Goal: Task Accomplishment & Management: Use online tool/utility

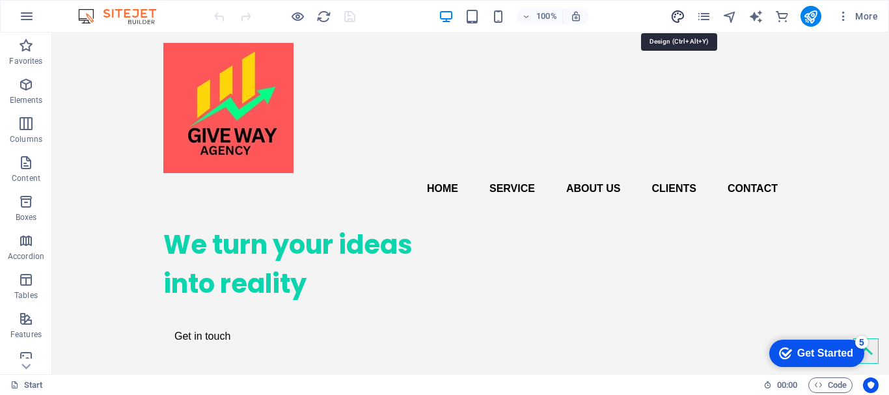
click at [675, 18] on icon "design" at bounding box center [677, 16] width 15 height 15
select select "px"
select select "400"
select select "px"
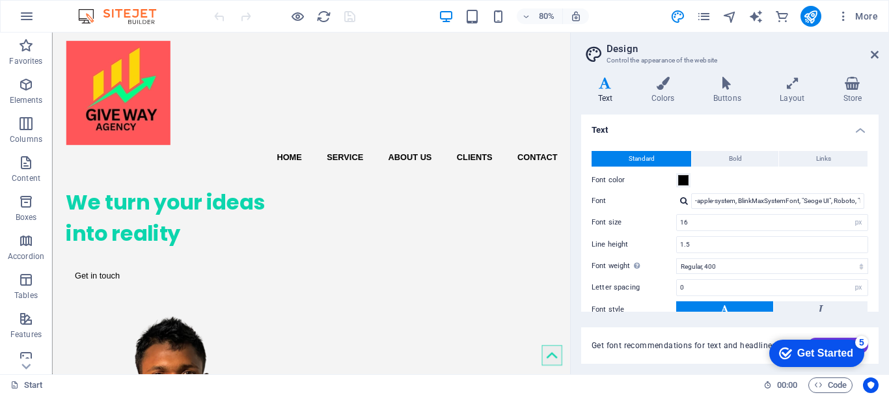
click at [639, 6] on div "80% More" at bounding box center [548, 16] width 672 height 21
click at [756, 22] on icon "text_generator" at bounding box center [755, 16] width 15 height 15
select select "English"
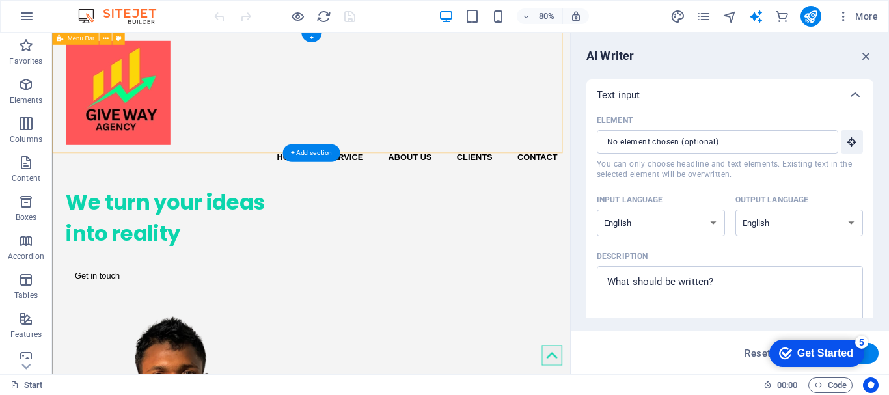
click at [681, 151] on div "Home Service About us Clients Contact" at bounding box center [376, 124] width 648 height 182
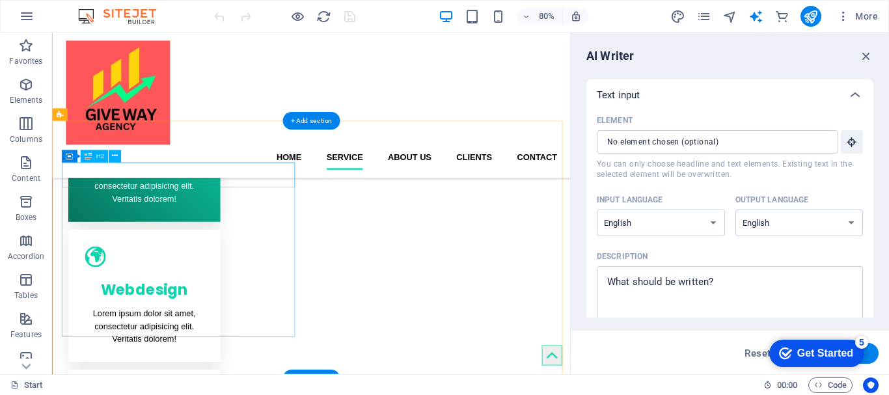
scroll to position [521, 0]
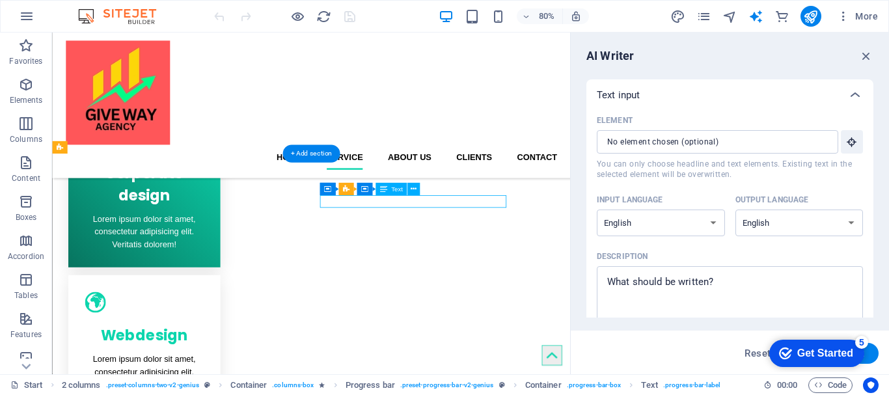
click at [412, 190] on icon at bounding box center [414, 189] width 6 height 11
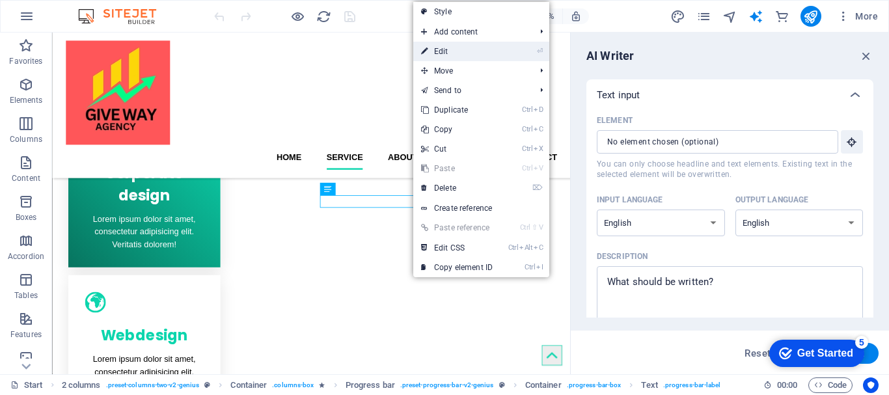
click at [456, 54] on link "⏎ Edit" at bounding box center [456, 52] width 87 height 20
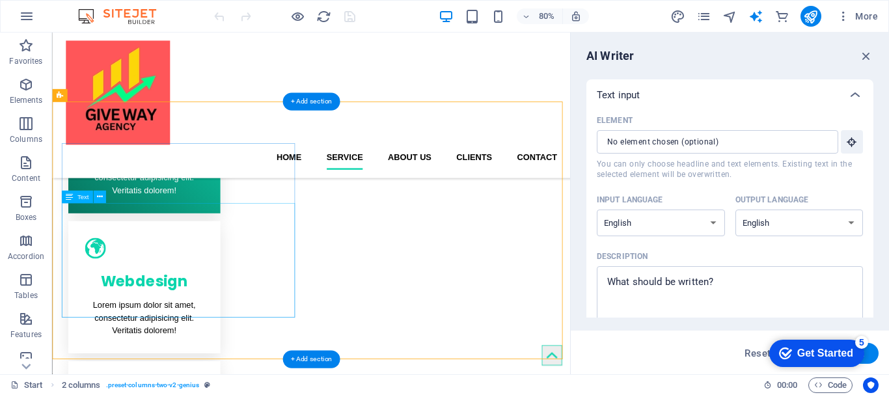
scroll to position [586, 0]
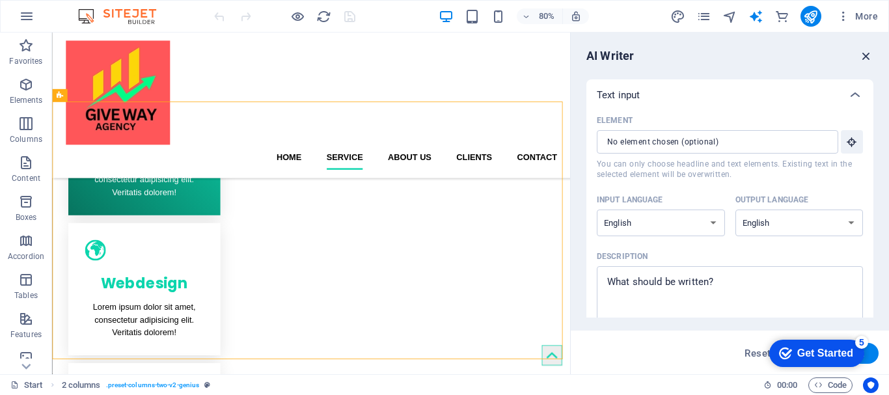
click at [866, 55] on icon "button" at bounding box center [866, 56] width 14 height 14
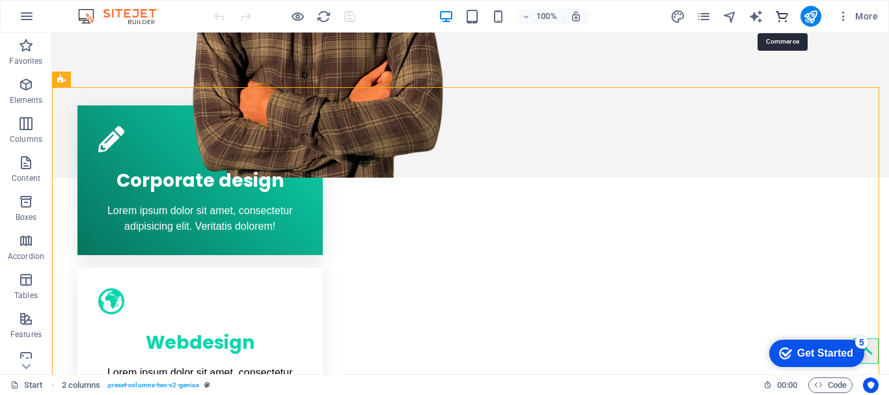
click at [782, 11] on icon "commerce" at bounding box center [781, 16] width 15 height 15
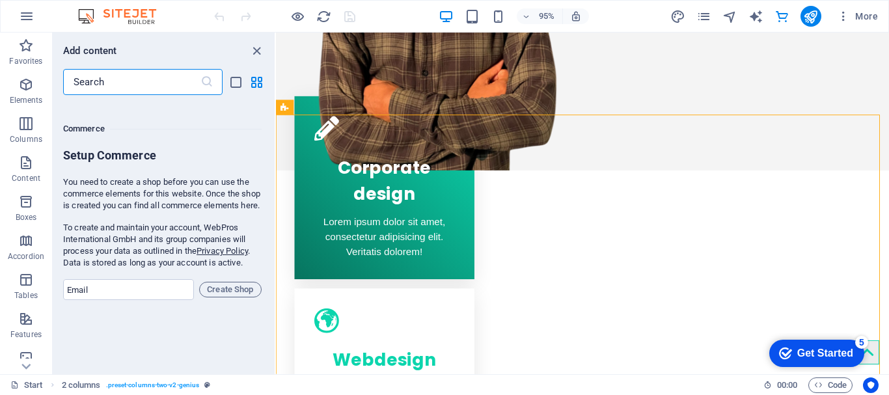
scroll to position [12544, 0]
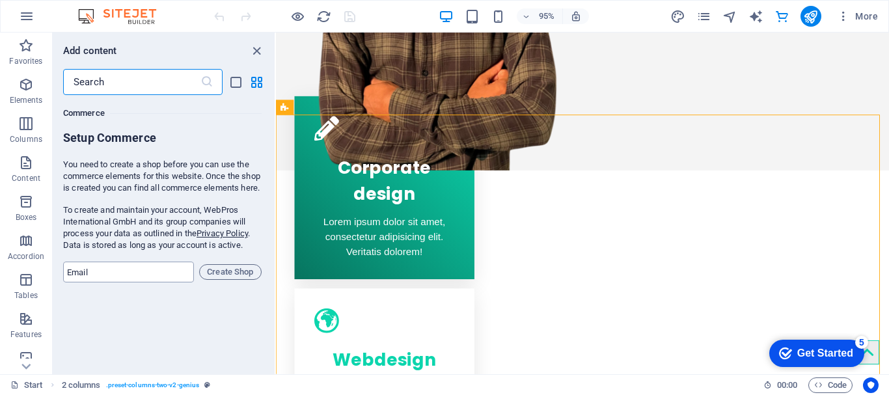
click at [124, 282] on input "email" at bounding box center [128, 272] width 131 height 21
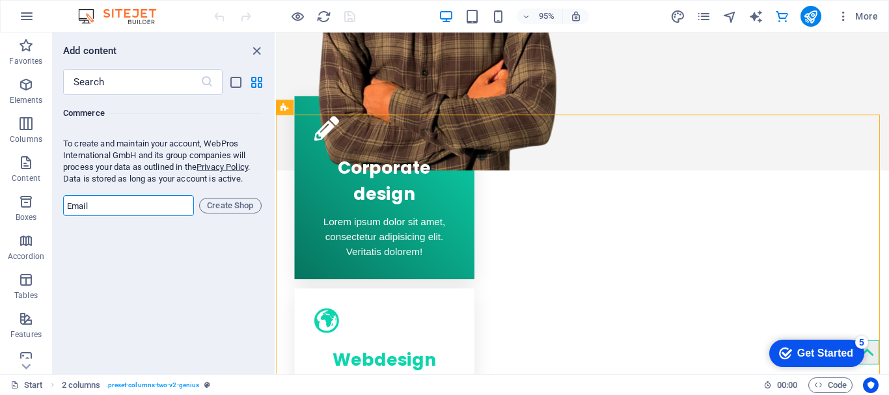
scroll to position [12674, 0]
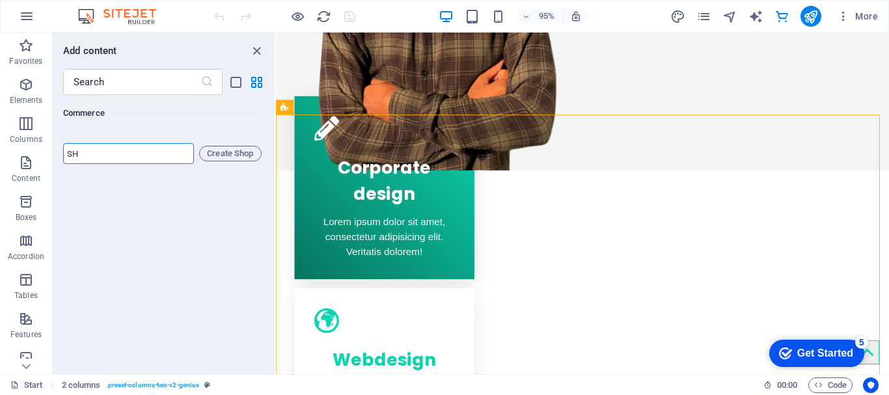
type input "S"
type input "[EMAIL_ADDRESS][DOMAIN_NAME]"
click at [226, 156] on span "Create Shop" at bounding box center [230, 154] width 51 height 16
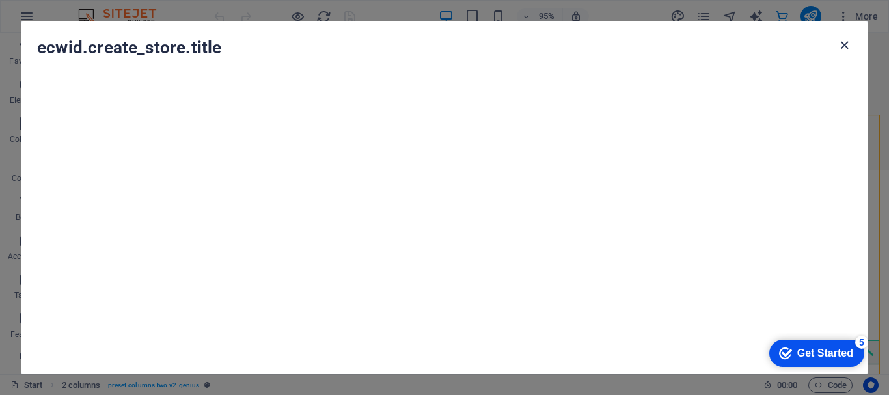
click at [843, 41] on icon "button" at bounding box center [844, 45] width 15 height 15
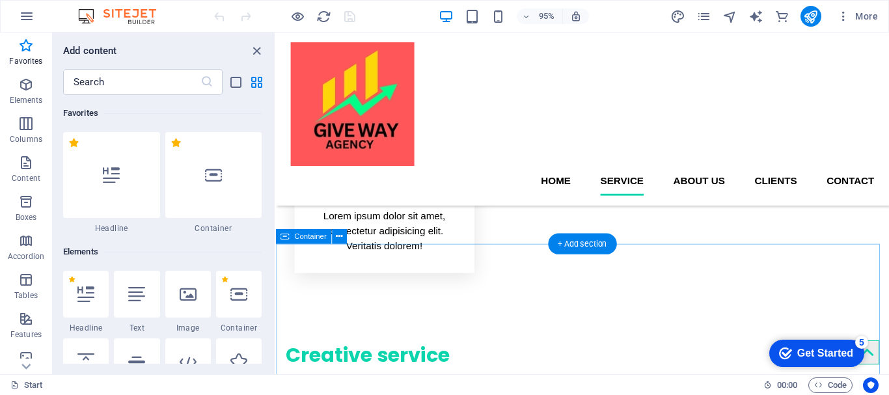
scroll to position [781, 0]
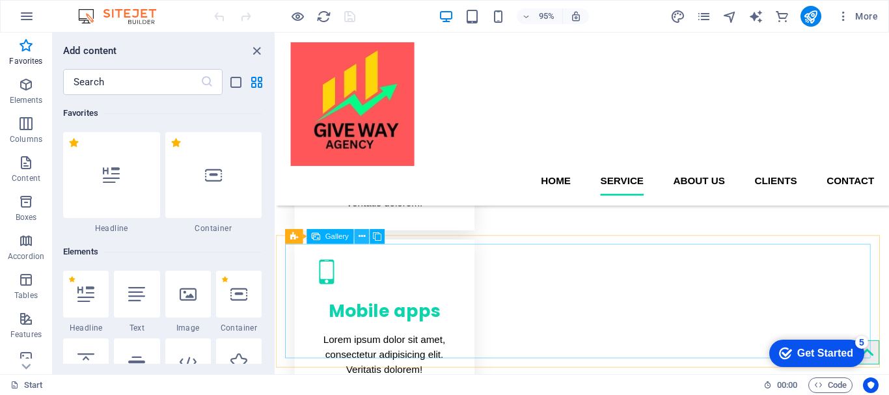
click at [359, 241] on icon at bounding box center [362, 236] width 7 height 13
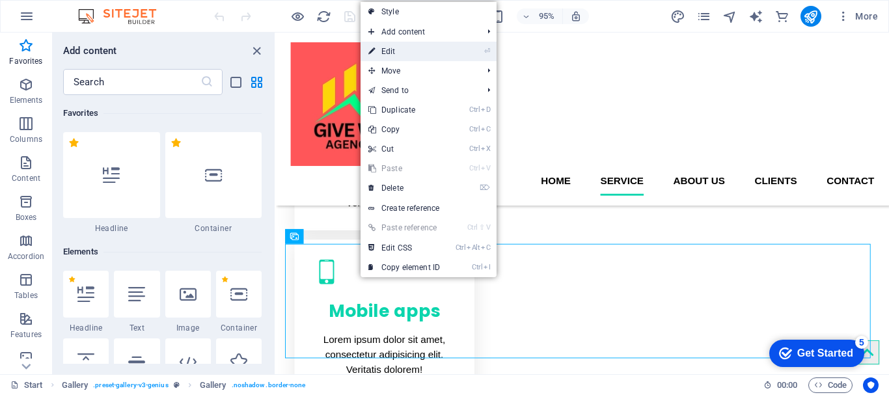
click at [392, 55] on link "⏎ Edit" at bounding box center [404, 52] width 87 height 20
select select "3"
select select "px"
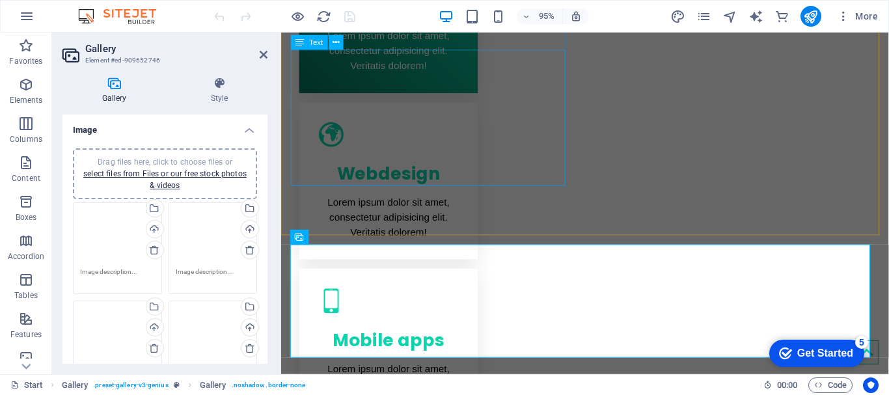
scroll to position [778, 0]
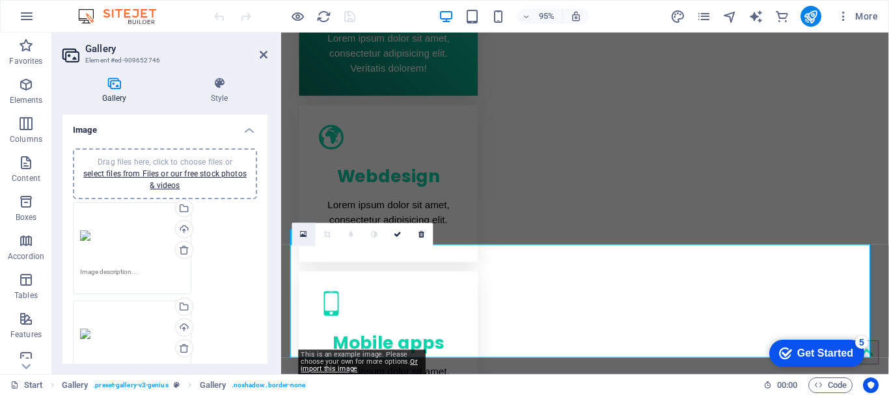
click at [301, 238] on icon at bounding box center [304, 234] width 7 height 8
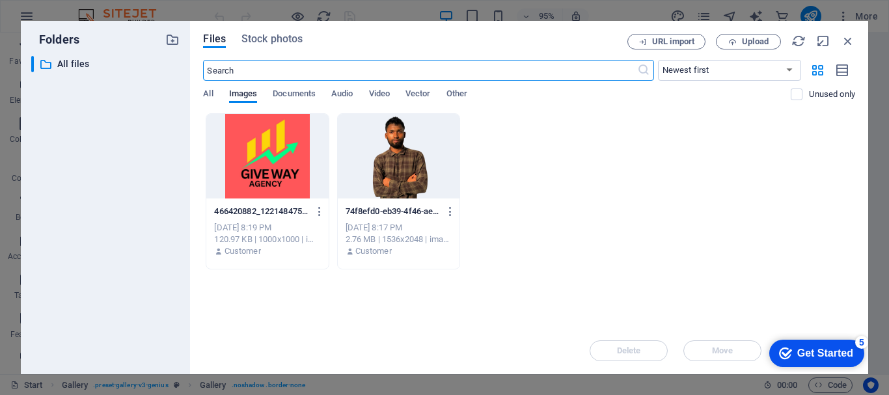
scroll to position [887, 0]
click at [748, 38] on span "Upload" at bounding box center [755, 42] width 27 height 8
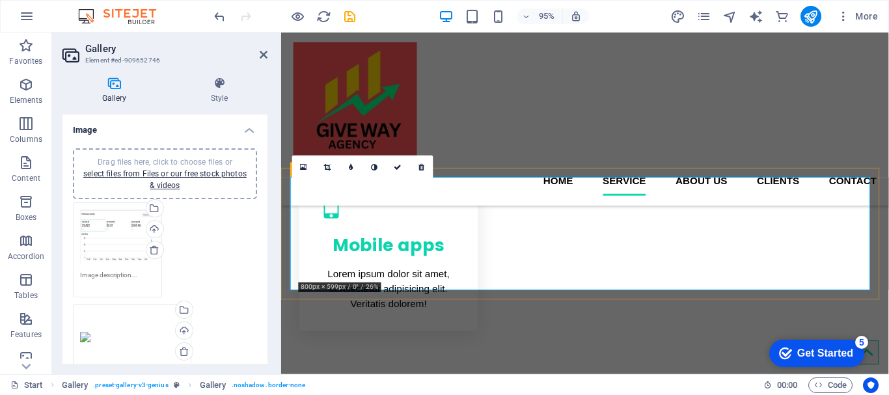
scroll to position [778, 0]
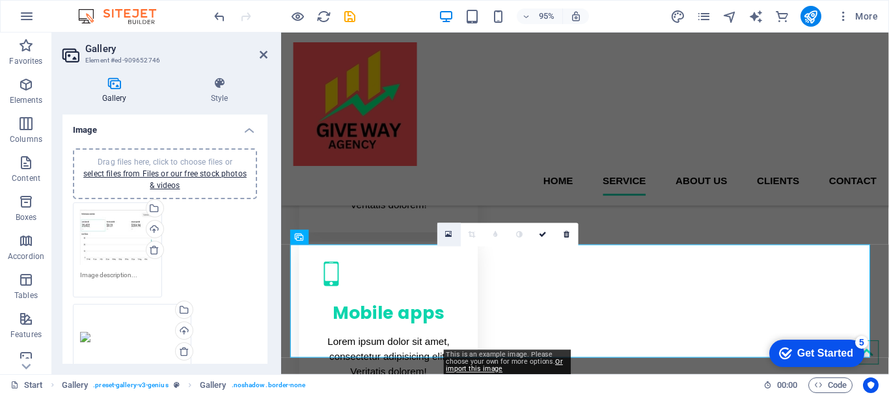
click at [450, 234] on icon at bounding box center [449, 234] width 7 height 8
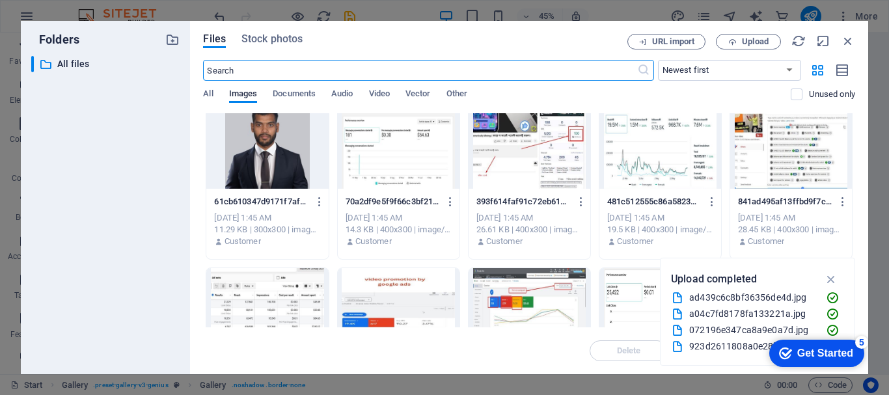
scroll to position [273, 0]
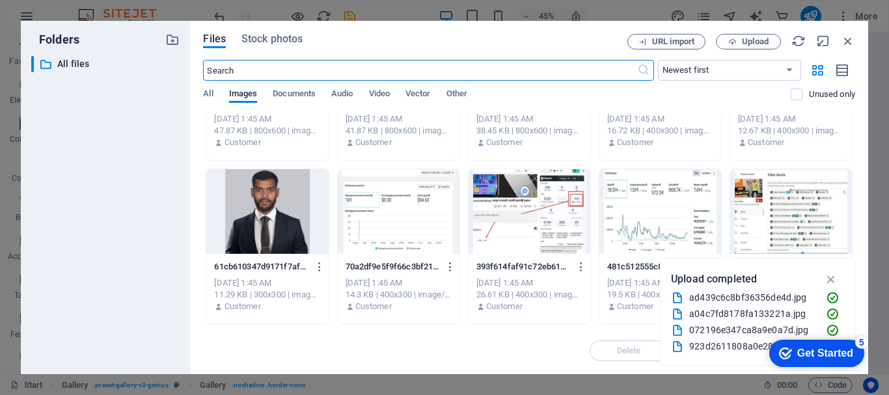
click at [650, 212] on div at bounding box center [660, 211] width 122 height 85
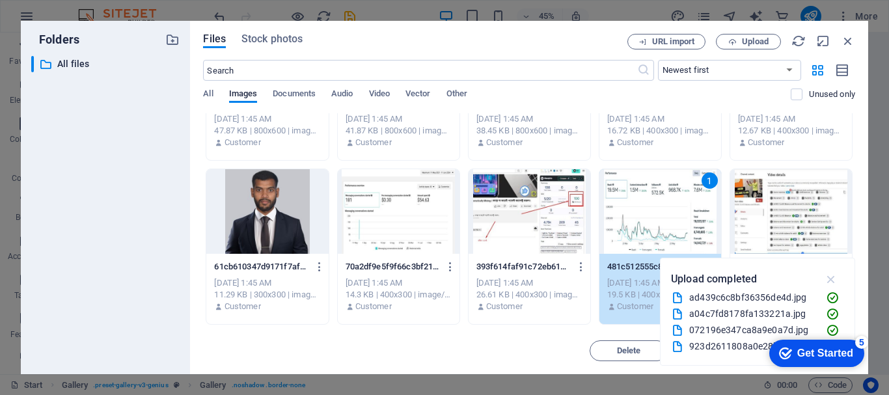
click at [827, 280] on icon "button" at bounding box center [831, 279] width 15 height 14
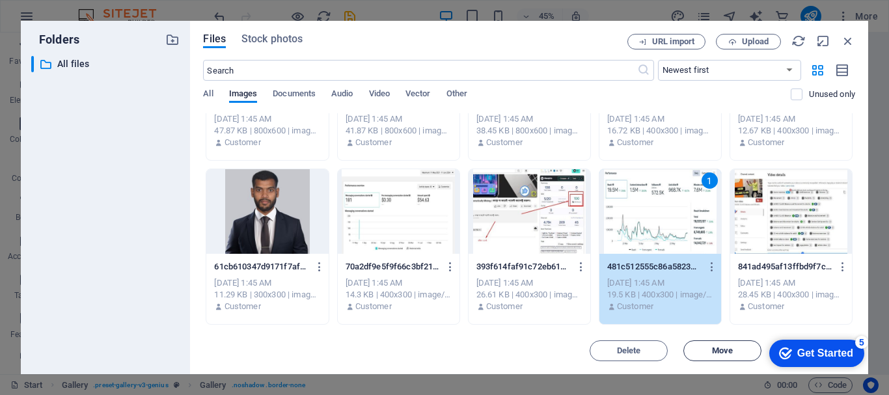
click at [731, 350] on span "Move" at bounding box center [722, 351] width 21 height 8
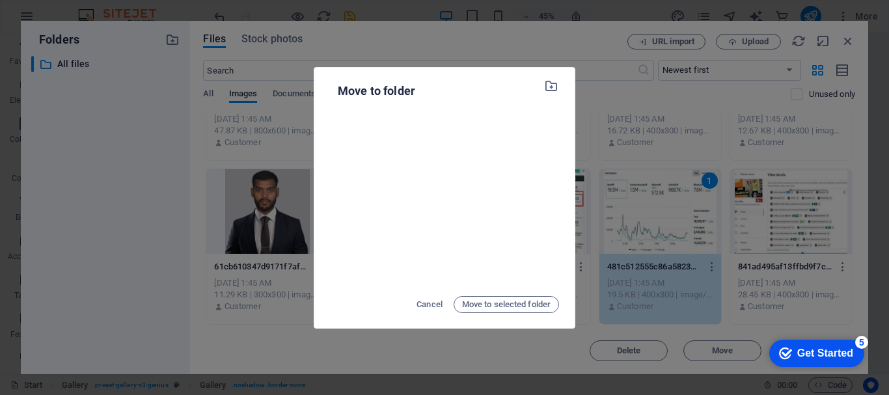
click at [603, 81] on div "Move to folder Cancel Move to selected folder" at bounding box center [444, 197] width 889 height 395
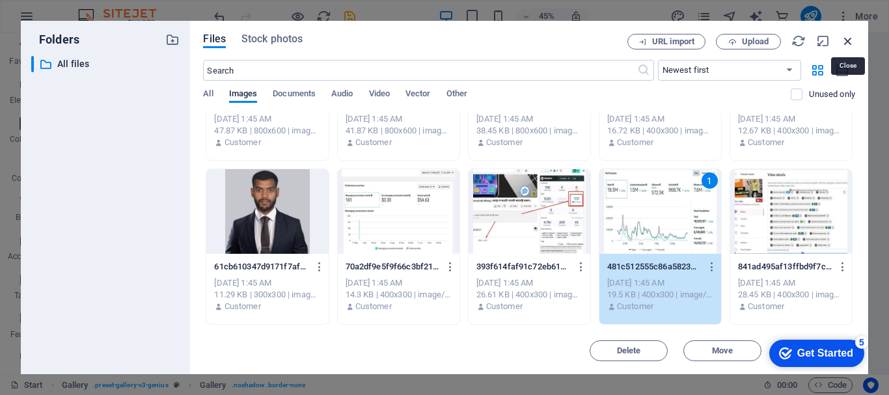
click at [849, 39] on icon "button" at bounding box center [848, 41] width 14 height 14
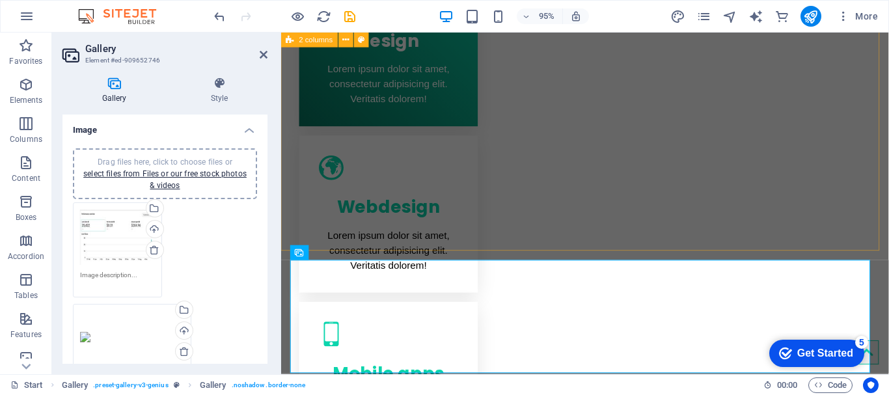
scroll to position [802, 0]
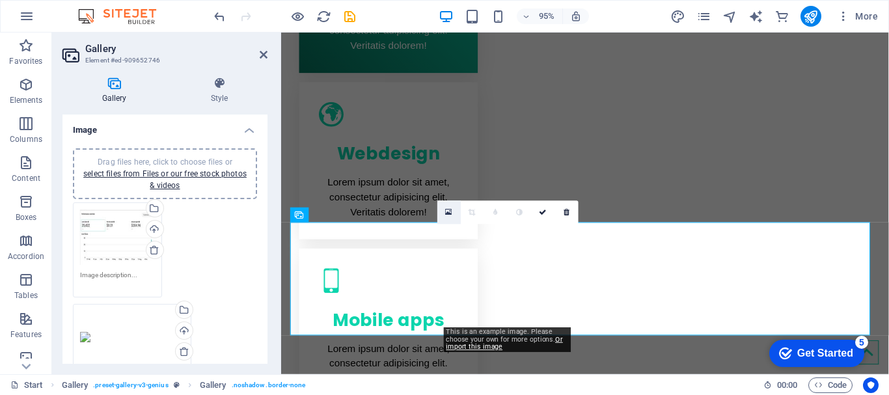
click at [450, 210] on icon at bounding box center [449, 212] width 7 height 8
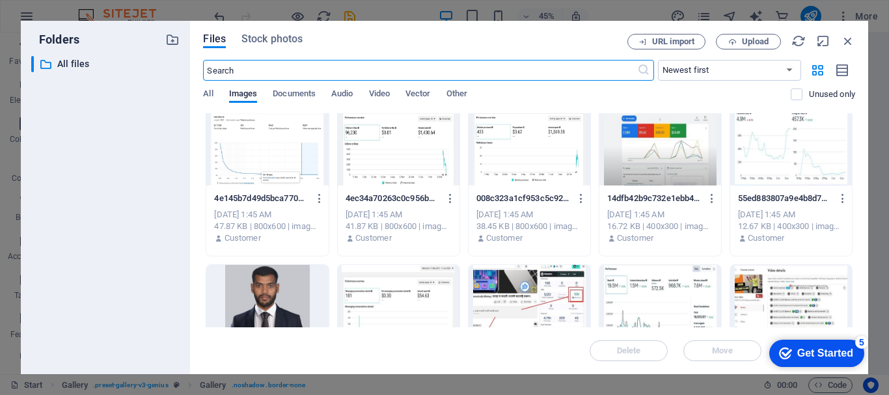
scroll to position [195, 0]
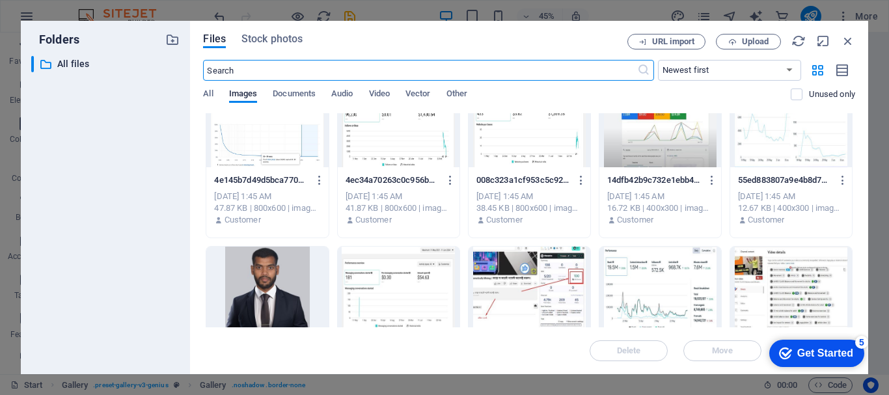
click at [640, 278] on div at bounding box center [660, 289] width 122 height 85
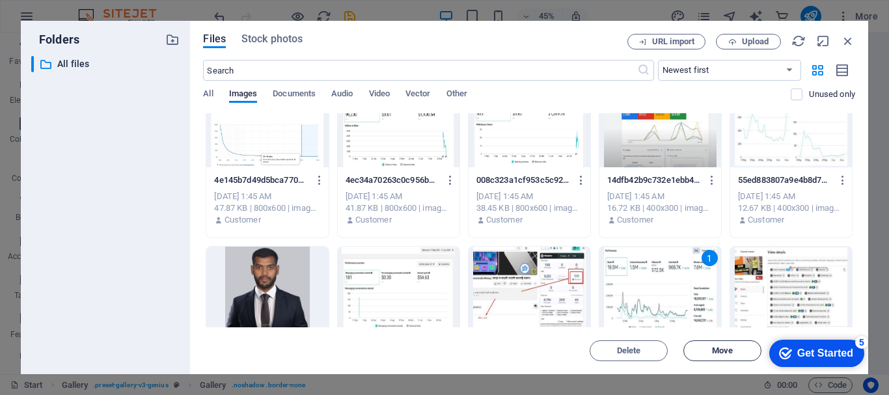
click at [705, 350] on span "Move" at bounding box center [722, 351] width 66 height 8
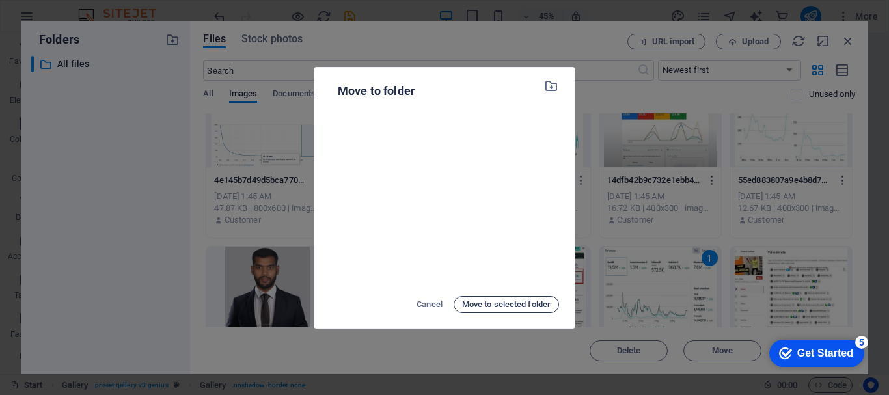
click at [494, 308] on span "Move to selected folder" at bounding box center [506, 305] width 89 height 16
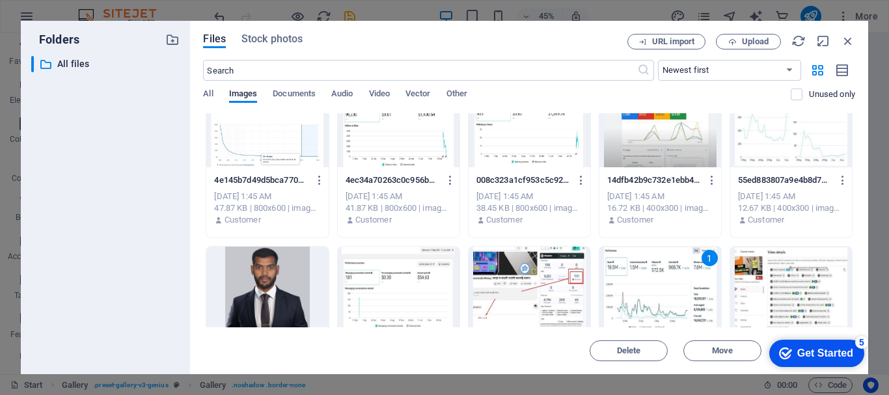
click at [526, 353] on div "Delete Move Insert" at bounding box center [529, 344] width 652 height 34
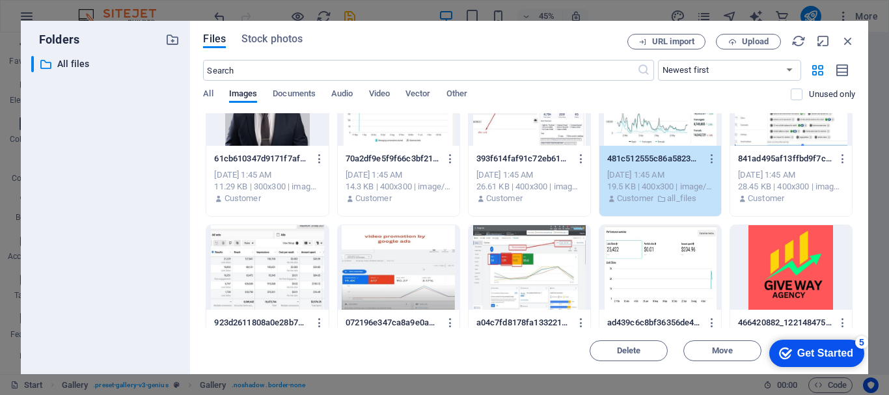
scroll to position [325, 0]
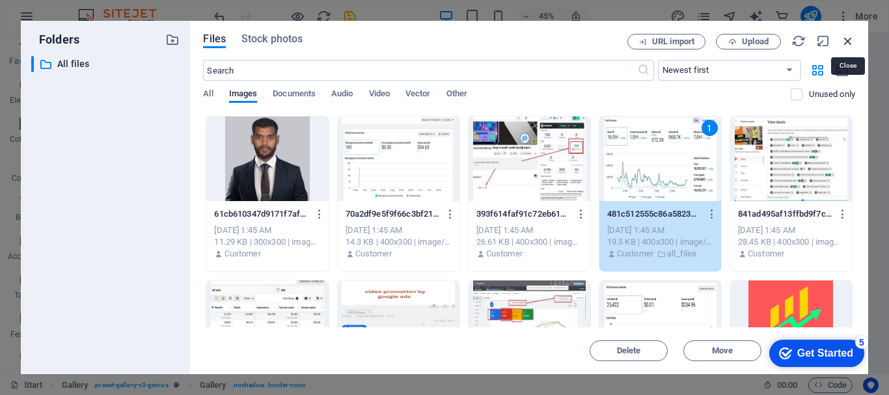
click at [846, 40] on icon "button" at bounding box center [848, 41] width 14 height 14
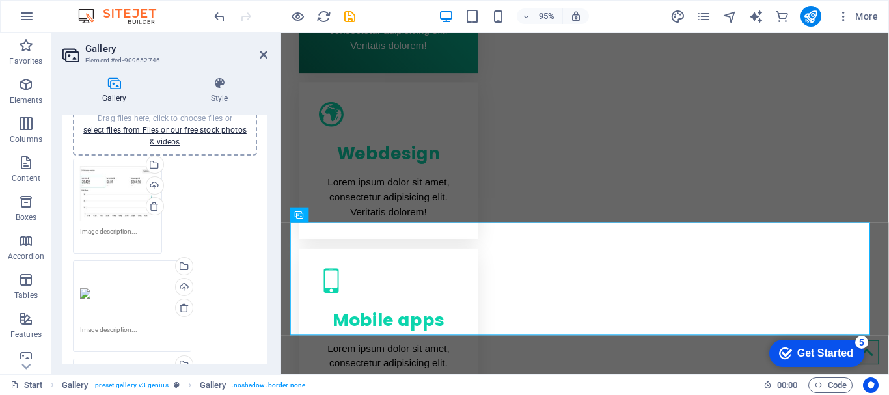
scroll to position [65, 0]
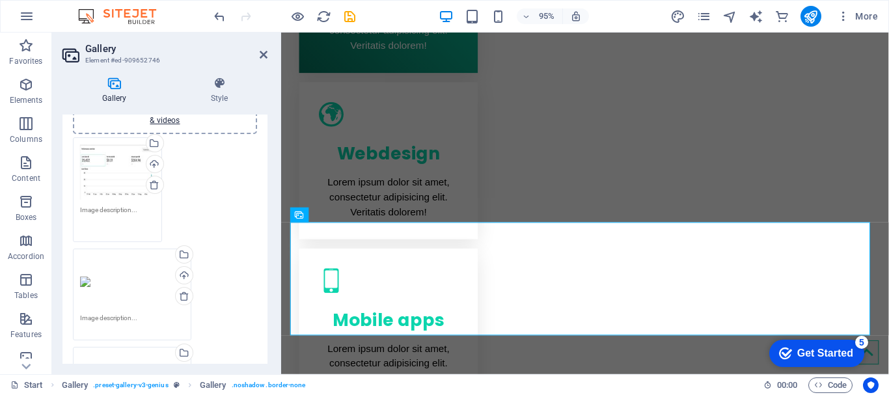
click at [135, 214] on textarea at bounding box center [117, 219] width 75 height 29
click at [156, 161] on div "Upload" at bounding box center [154, 166] width 20 height 20
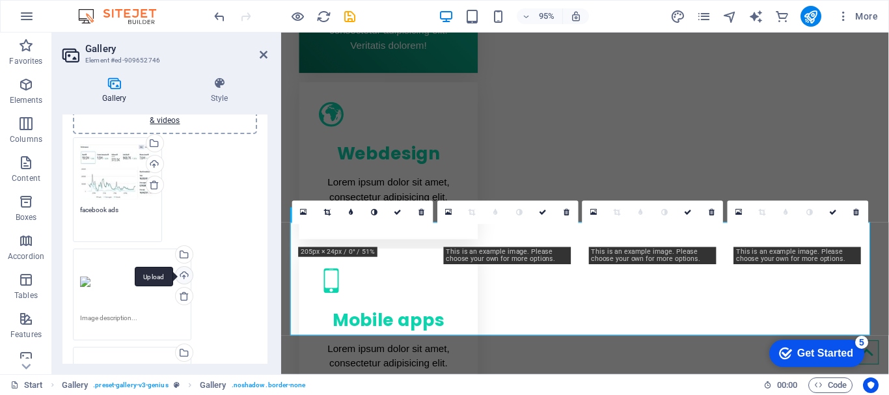
click at [182, 274] on div "Upload" at bounding box center [183, 277] width 20 height 20
type textarea "facebook ads"
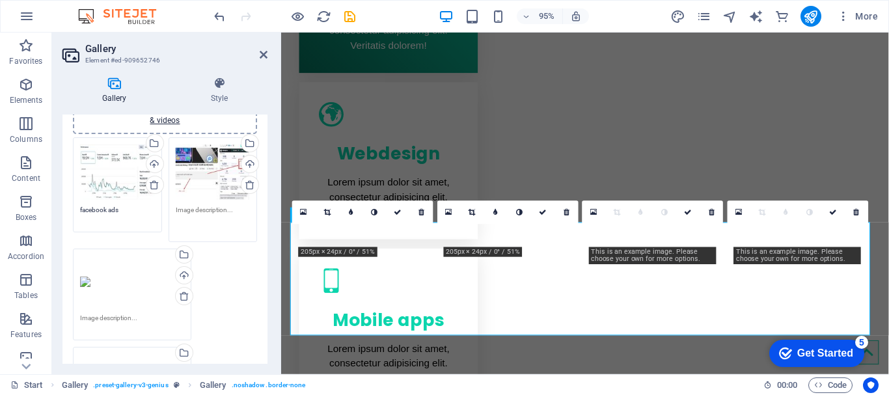
click at [182, 209] on textarea at bounding box center [213, 219] width 75 height 29
click at [172, 211] on div "Drag files here, click to choose files or select files from Files or our free s…" at bounding box center [213, 190] width 96 height 112
click at [179, 210] on textarea at bounding box center [213, 219] width 75 height 29
click at [186, 275] on div "Upload" at bounding box center [183, 277] width 20 height 20
type textarea "youtube seo"
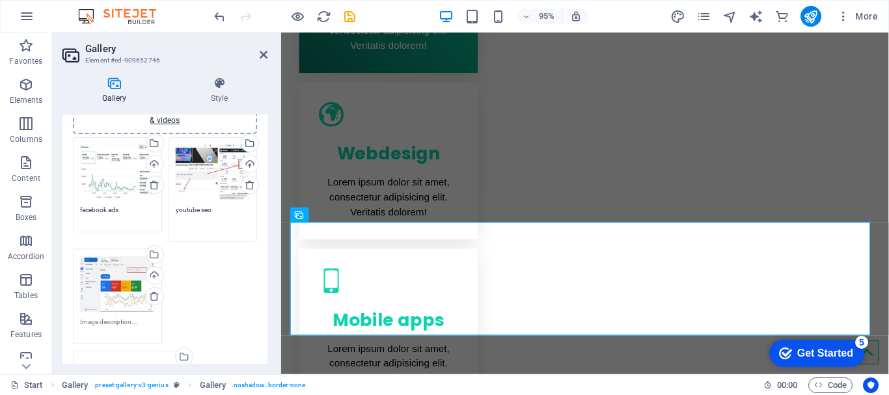
click at [100, 325] on textarea at bounding box center [117, 327] width 75 height 20
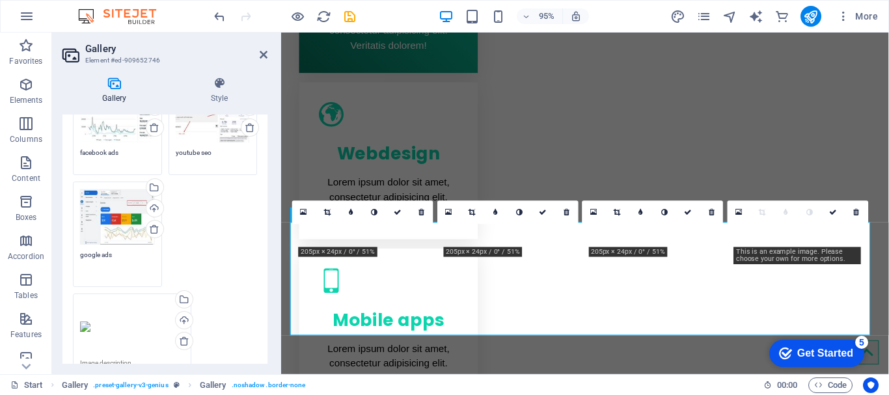
scroll to position [195, 0]
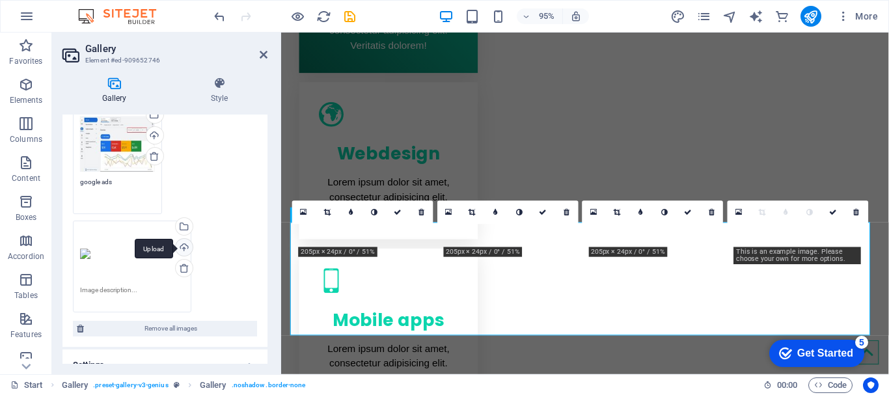
click at [184, 243] on div "Upload" at bounding box center [183, 249] width 20 height 20
type textarea "google ads"
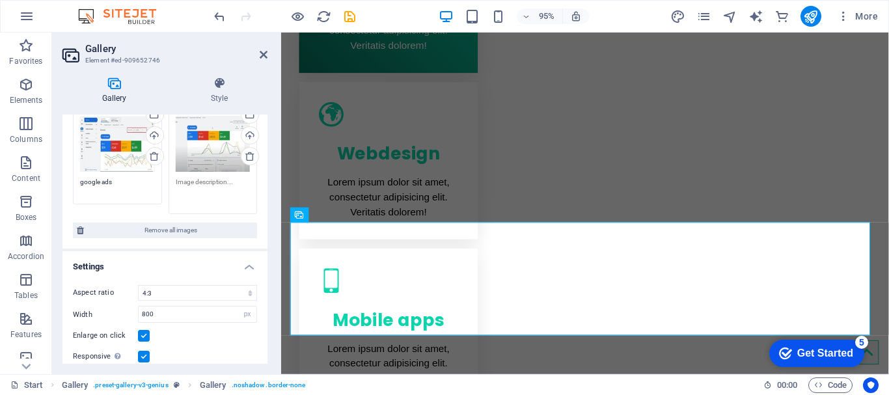
click at [184, 180] on textarea at bounding box center [213, 191] width 75 height 29
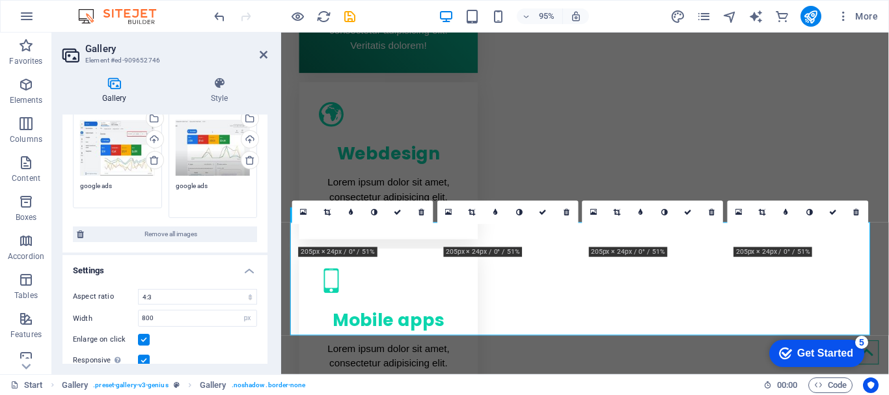
scroll to position [269, 0]
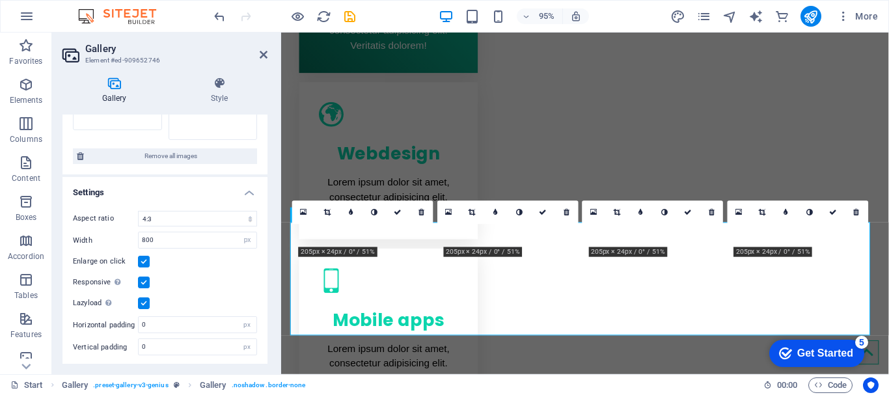
type textarea "google ads"
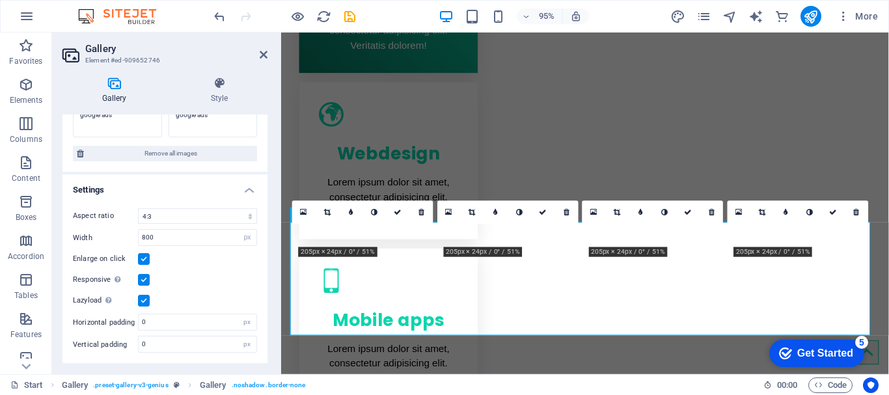
click at [274, 89] on div "Gallery Style Image Drag files here, click to choose files or select files from…" at bounding box center [165, 220] width 226 height 308
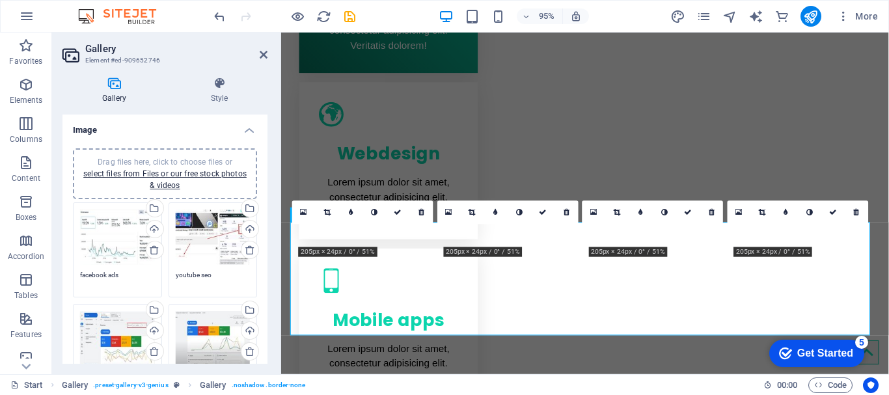
click at [214, 126] on h4 "Image" at bounding box center [164, 126] width 205 height 23
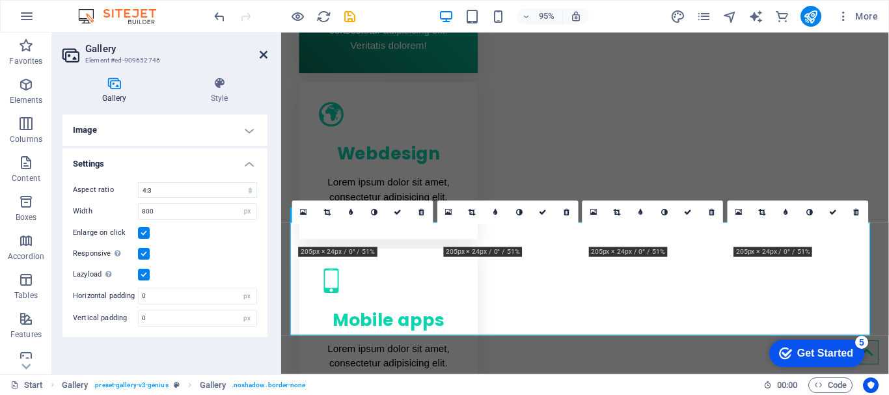
click at [262, 49] on icon at bounding box center [264, 54] width 8 height 10
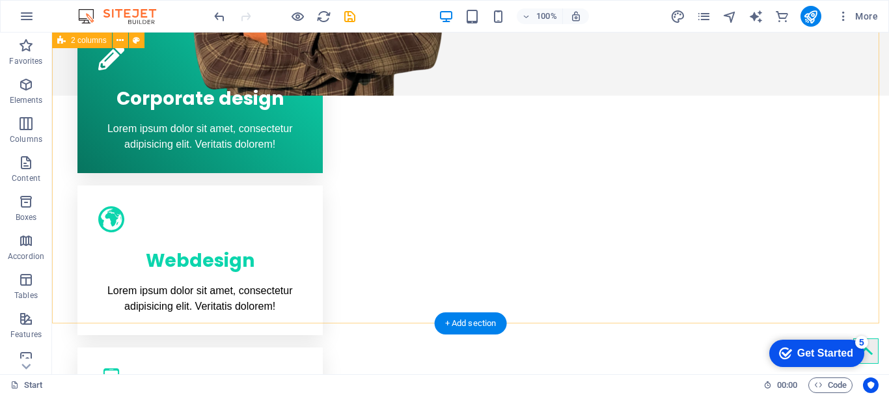
scroll to position [928, 0]
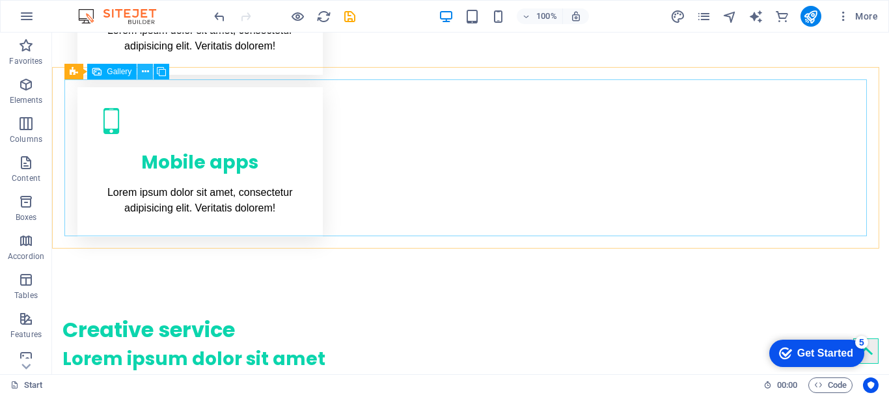
click at [146, 74] on icon at bounding box center [145, 72] width 7 height 14
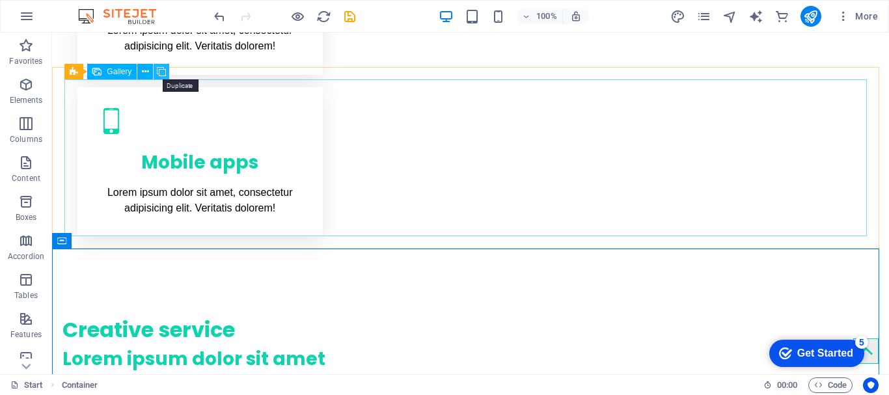
click at [161, 70] on icon at bounding box center [161, 72] width 9 height 14
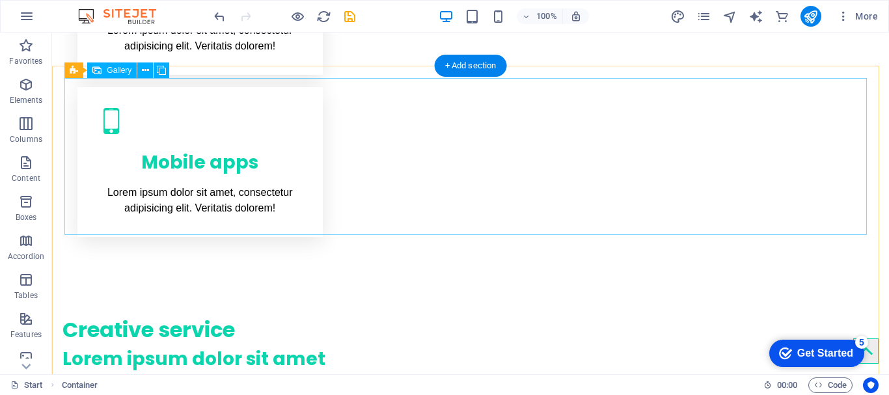
scroll to position [1058, 0]
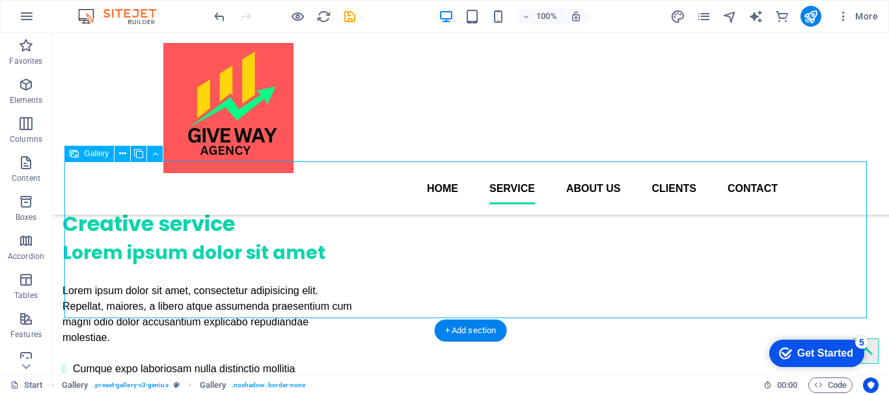
scroll to position [928, 0]
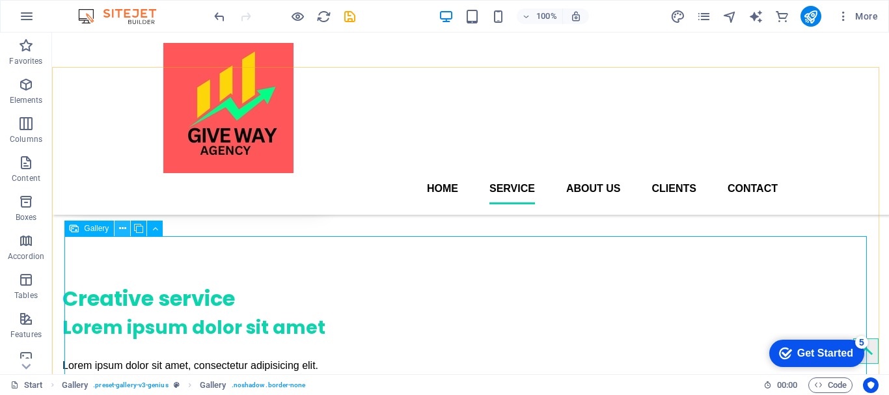
click at [121, 226] on icon at bounding box center [122, 229] width 7 height 14
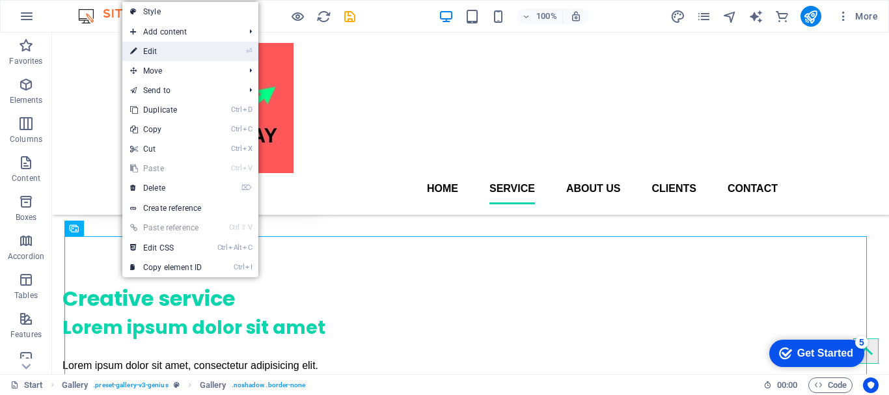
click at [161, 51] on link "⏎ Edit" at bounding box center [165, 52] width 87 height 20
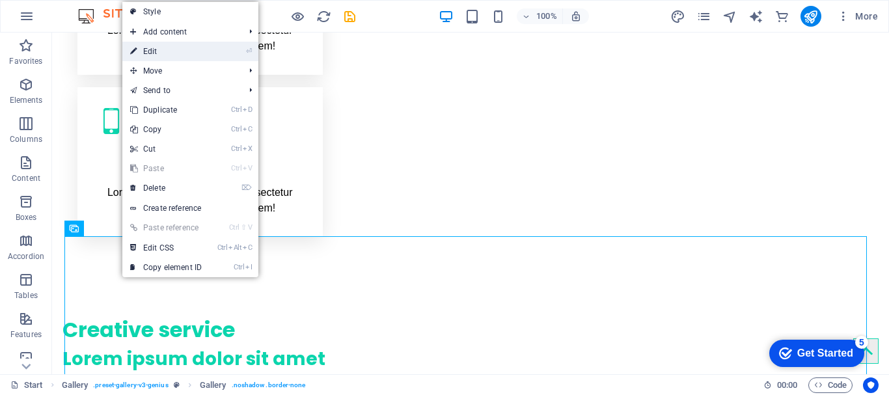
select select "3"
select select "px"
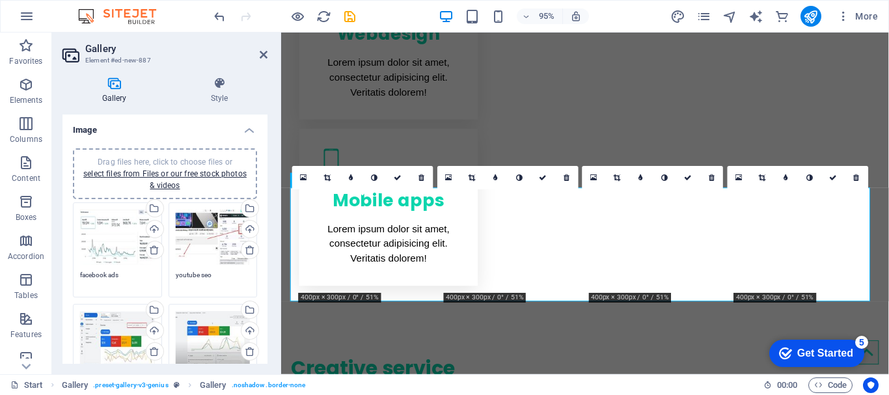
scroll to position [957, 0]
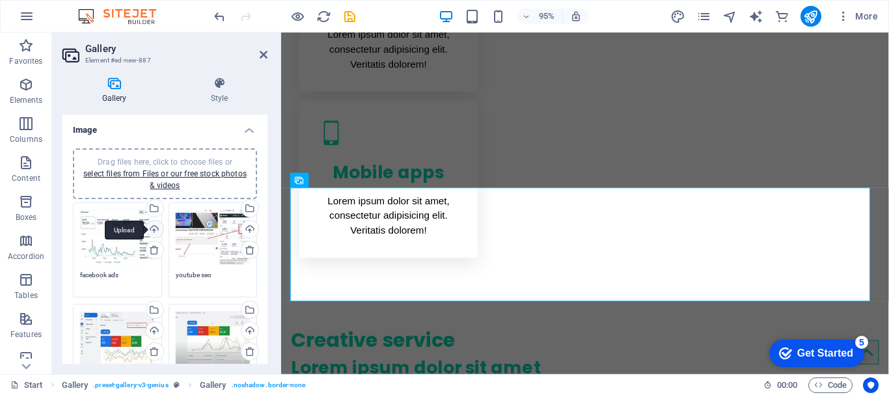
click at [151, 230] on div "Upload" at bounding box center [154, 231] width 20 height 20
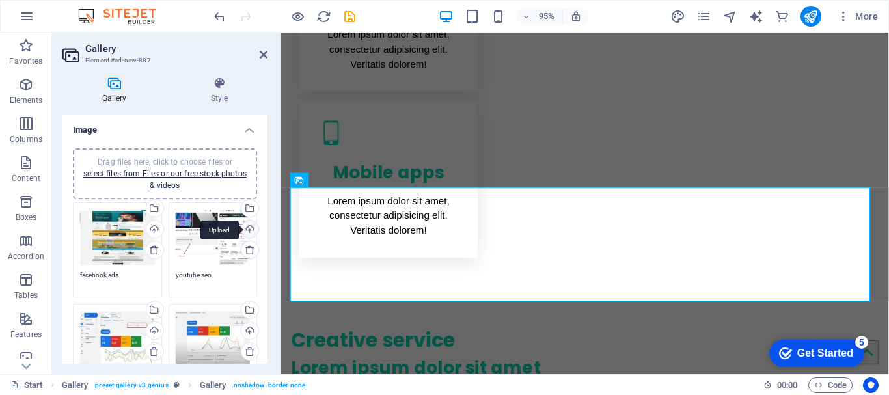
click at [244, 227] on div "Upload" at bounding box center [249, 231] width 20 height 20
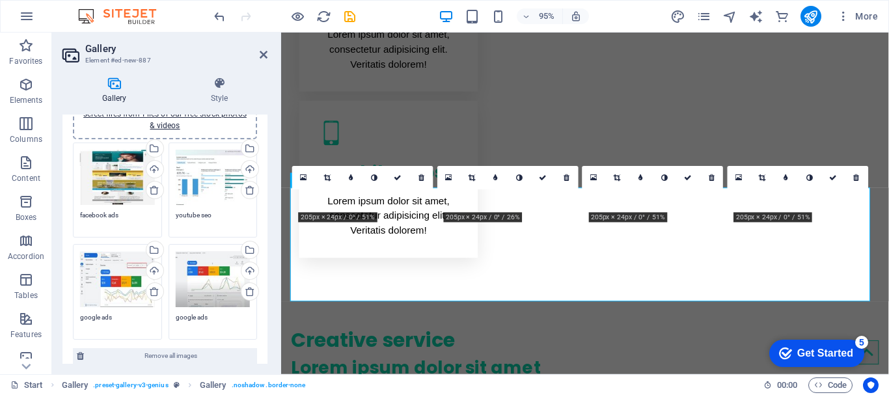
scroll to position [65, 0]
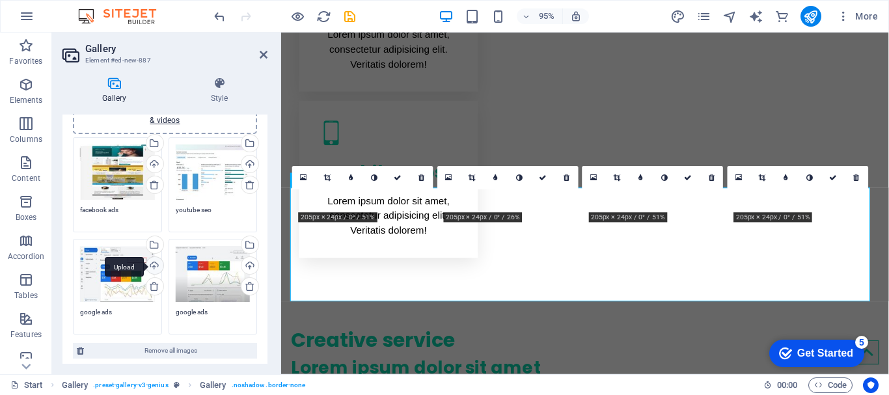
click at [154, 266] on div "Upload" at bounding box center [154, 267] width 20 height 20
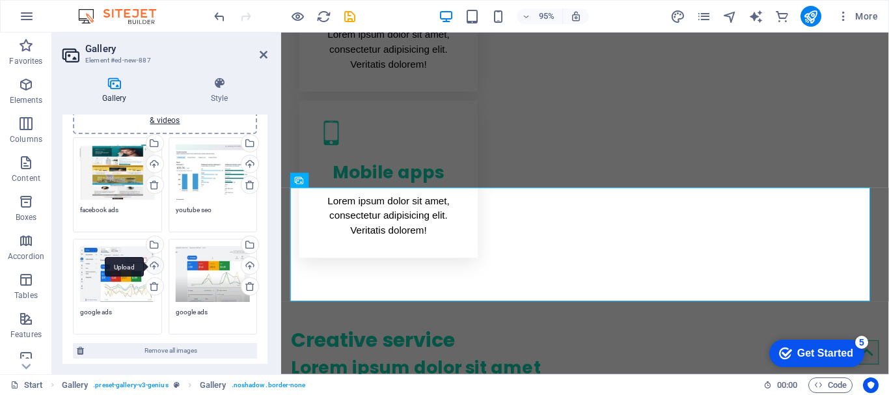
click at [153, 266] on div "Upload" at bounding box center [154, 267] width 20 height 20
click at [248, 266] on div "Upload" at bounding box center [249, 267] width 20 height 20
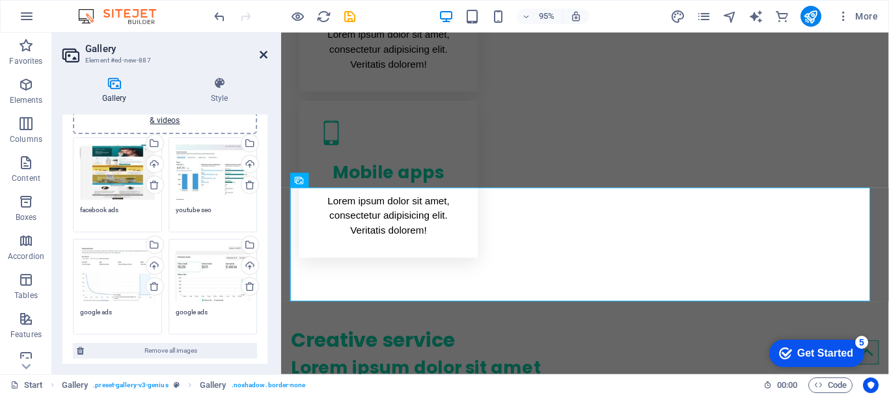
click at [262, 53] on icon at bounding box center [264, 54] width 8 height 10
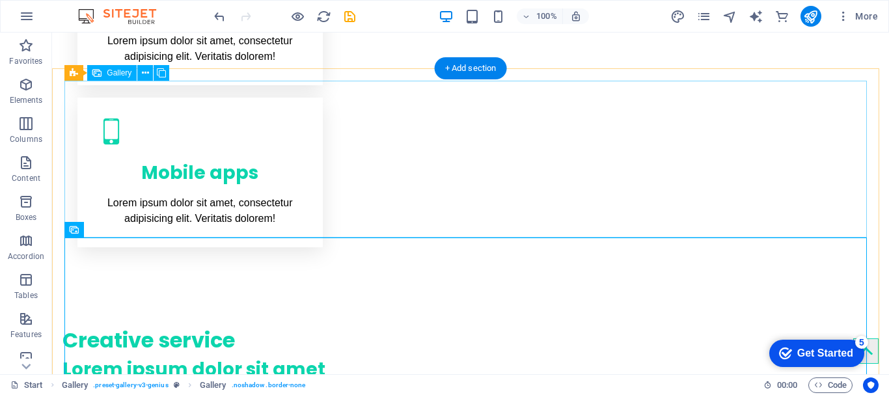
scroll to position [993, 0]
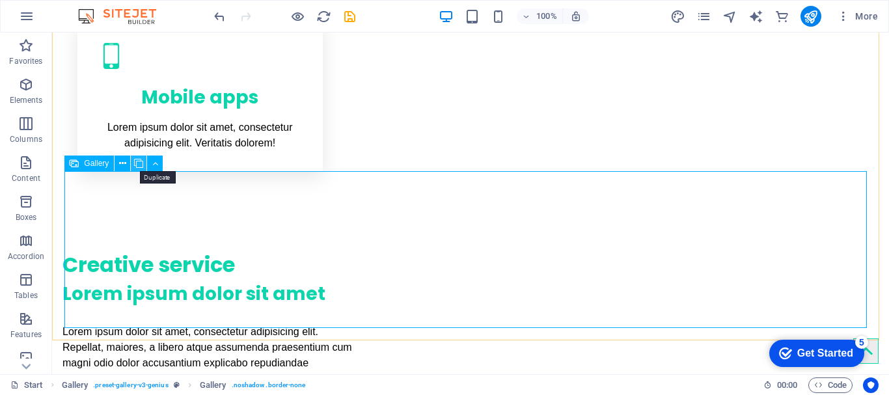
click at [139, 160] on icon at bounding box center [138, 164] width 9 height 14
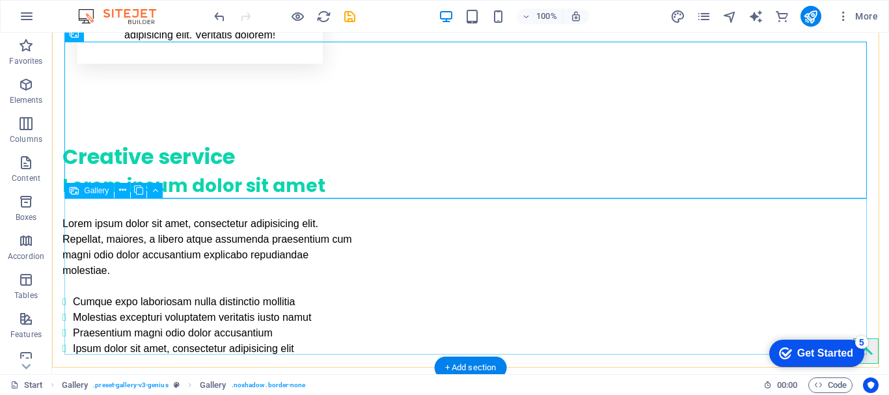
scroll to position [1123, 0]
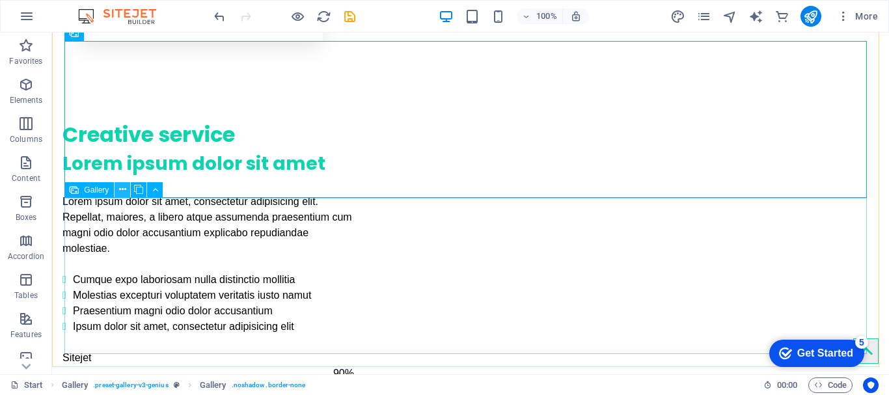
click at [121, 191] on icon at bounding box center [122, 190] width 7 height 14
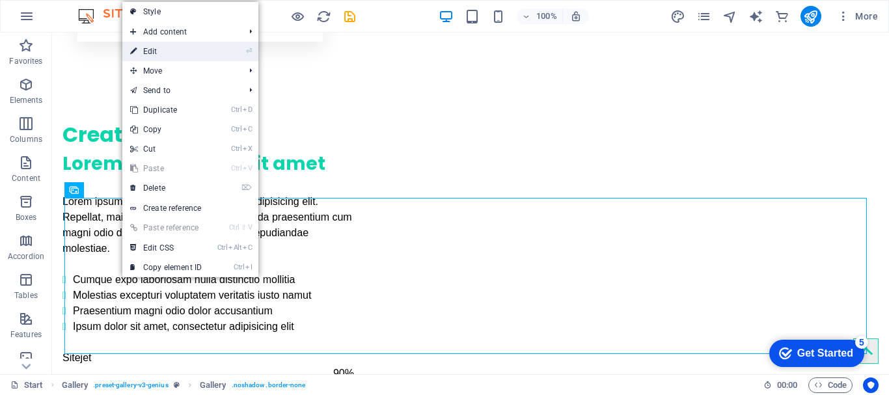
click at [176, 53] on link "⏎ Edit" at bounding box center [165, 52] width 87 height 20
select select "3"
select select "px"
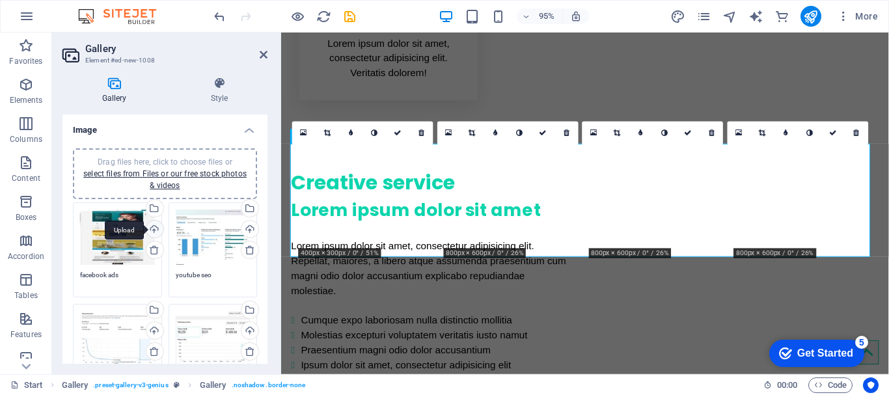
click at [150, 228] on div "Upload" at bounding box center [154, 231] width 20 height 20
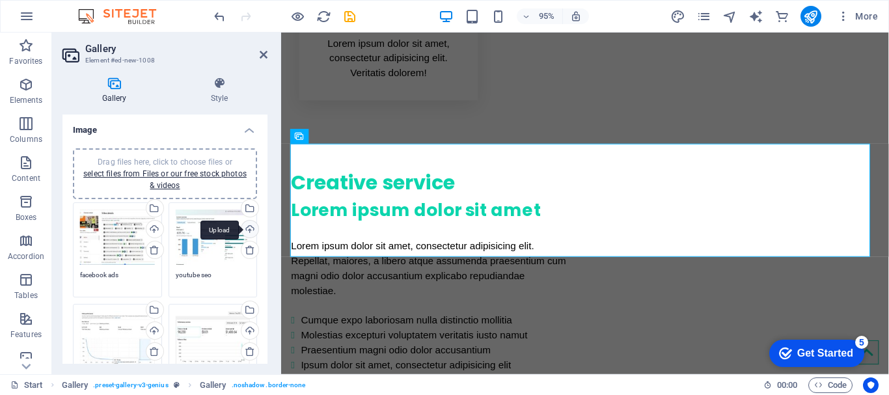
click at [247, 228] on div "Upload" at bounding box center [249, 231] width 20 height 20
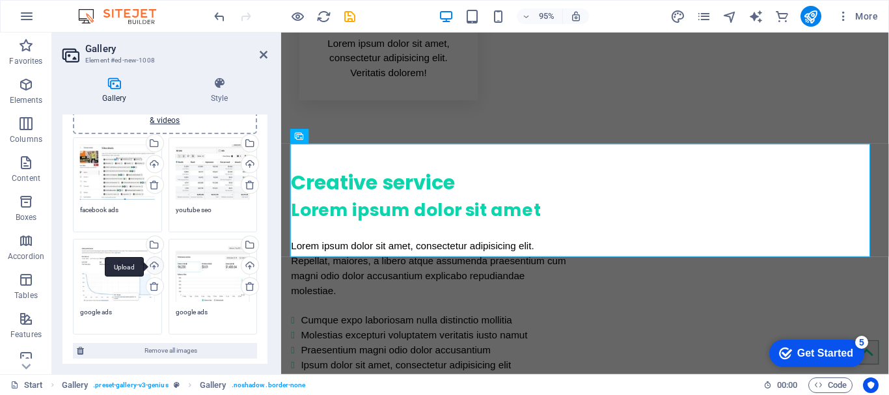
click at [153, 266] on div "Upload" at bounding box center [154, 267] width 20 height 20
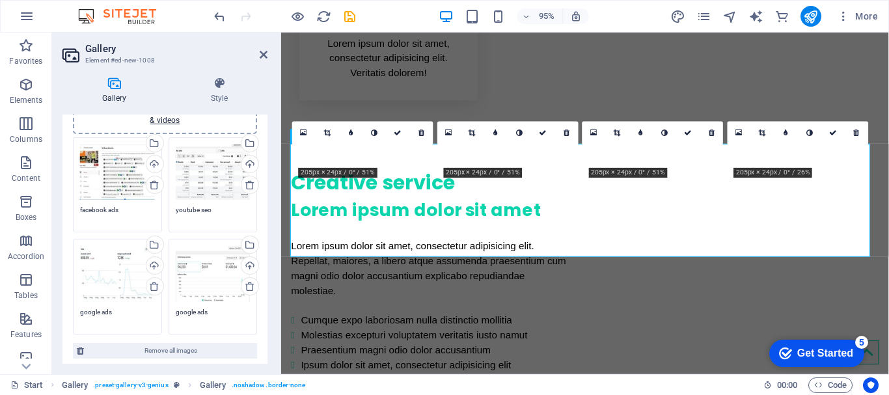
scroll to position [130, 0]
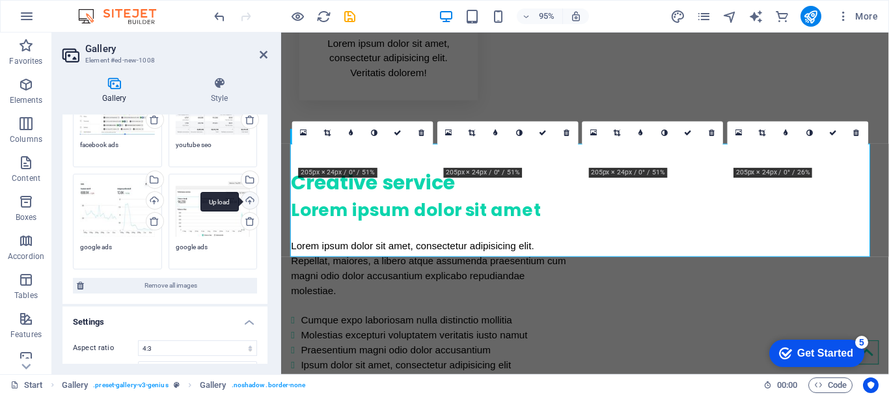
click at [249, 198] on div "Upload" at bounding box center [249, 202] width 20 height 20
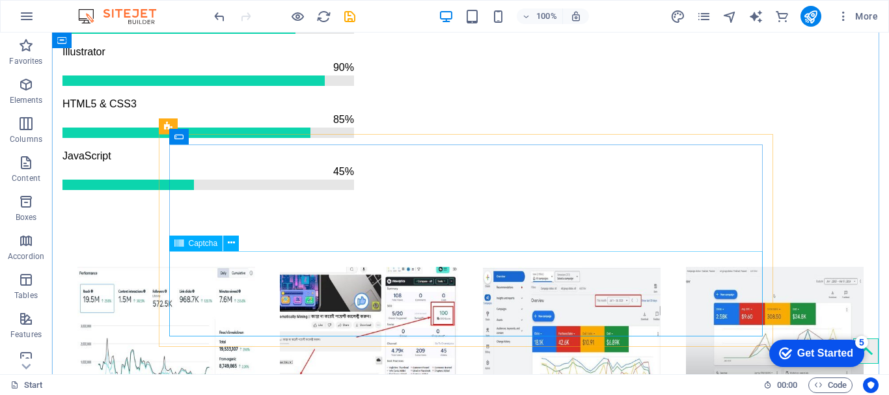
scroll to position [1709, 0]
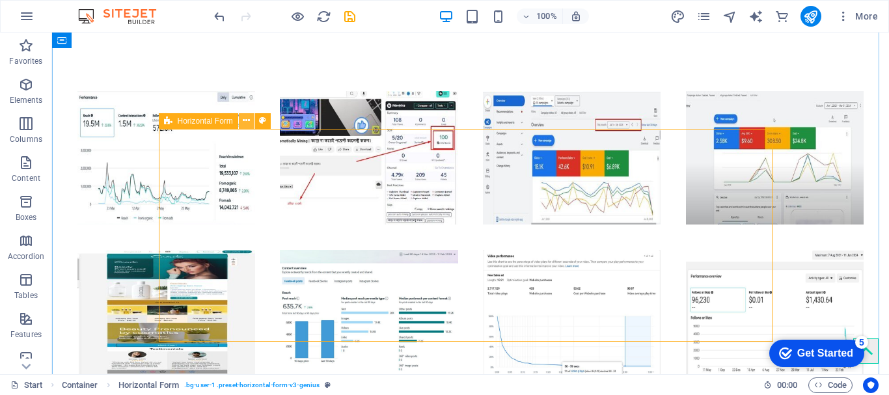
click at [246, 120] on icon at bounding box center [246, 121] width 7 height 14
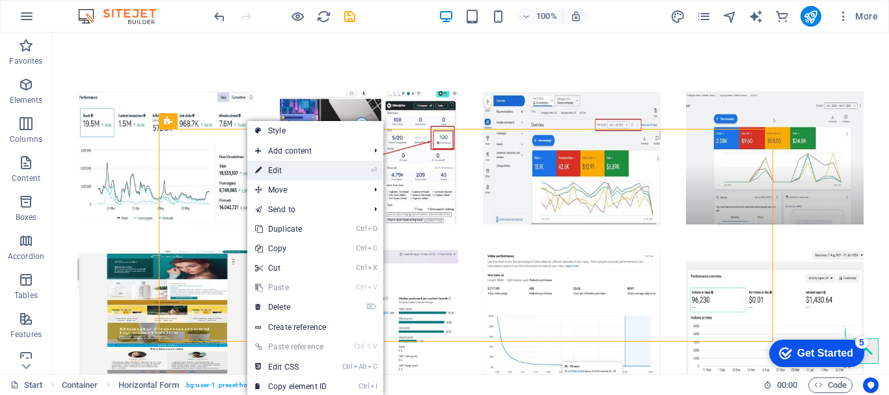
click at [275, 166] on link "⏎ Edit" at bounding box center [290, 171] width 87 height 20
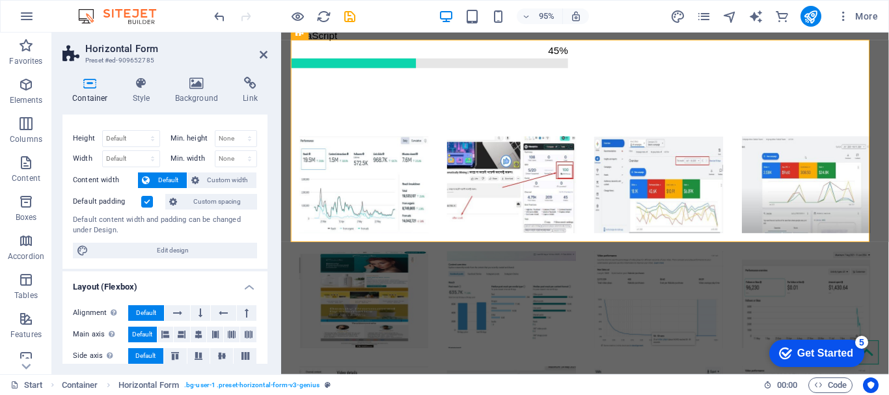
scroll to position [0, 0]
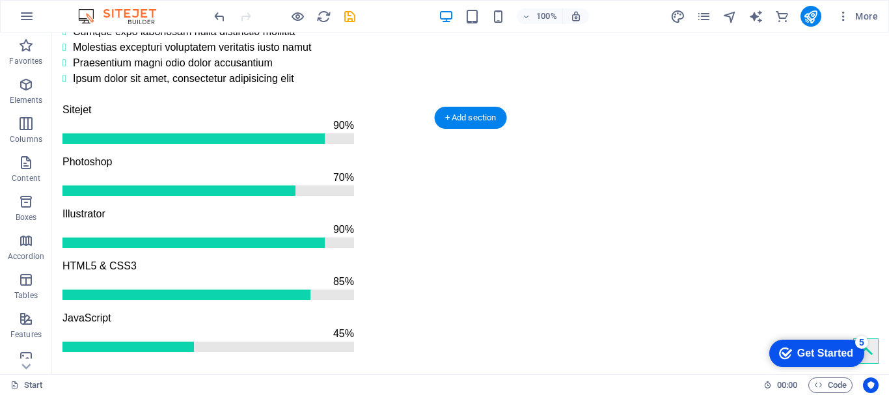
scroll to position [1436, 0]
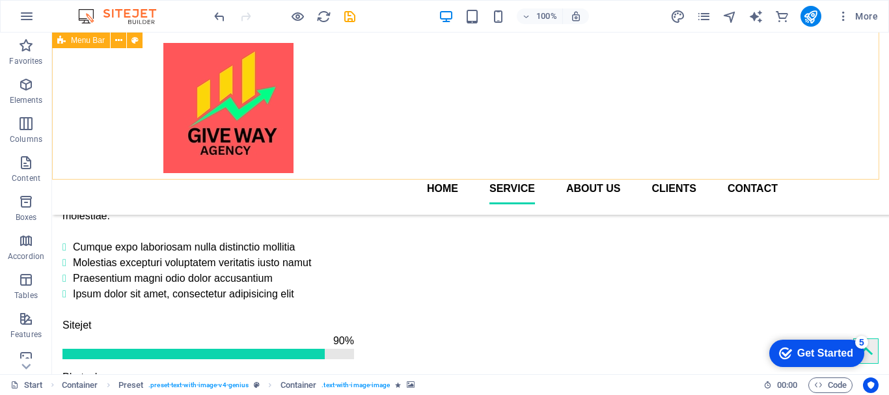
scroll to position [1111, 0]
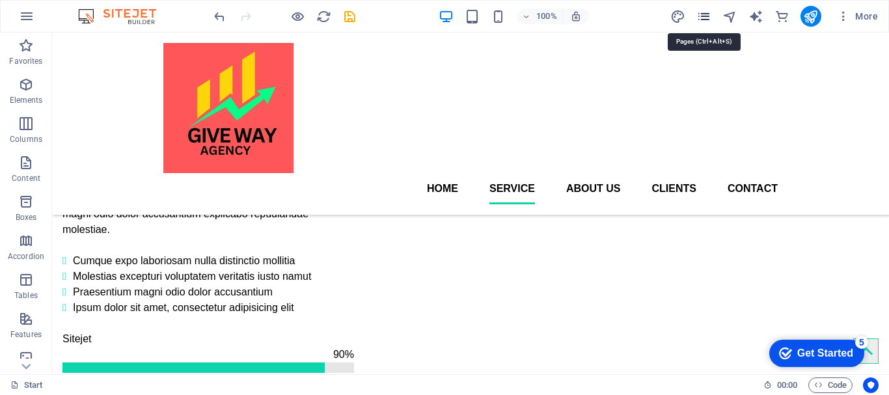
click at [706, 21] on icon "pages" at bounding box center [703, 16] width 15 height 15
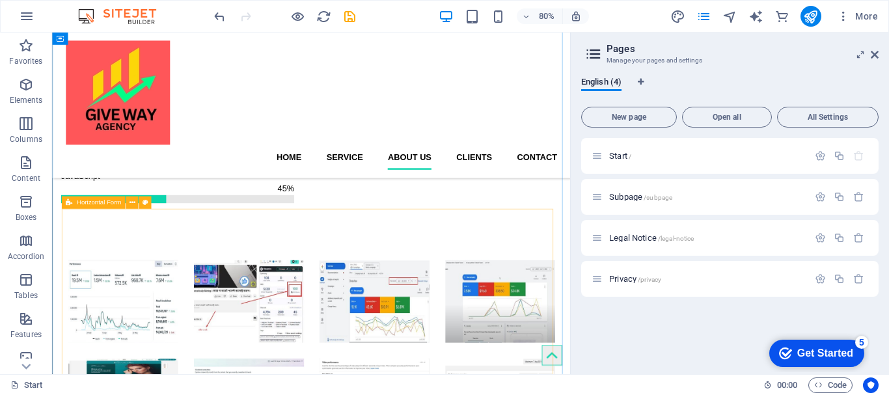
scroll to position [1501, 0]
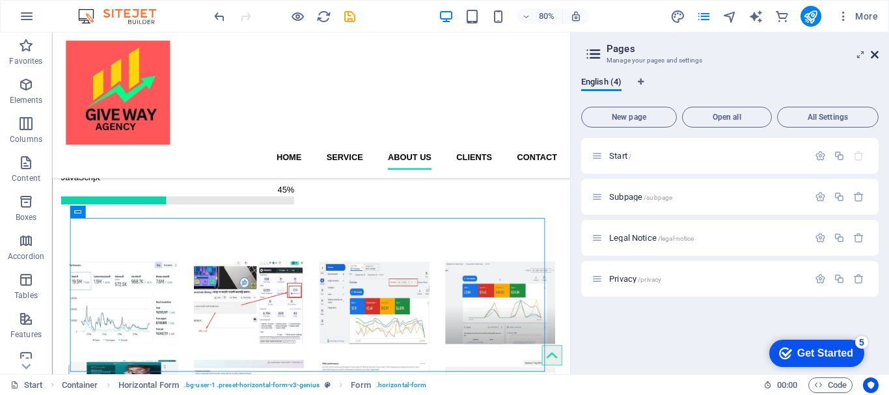
click at [875, 59] on icon at bounding box center [875, 54] width 8 height 10
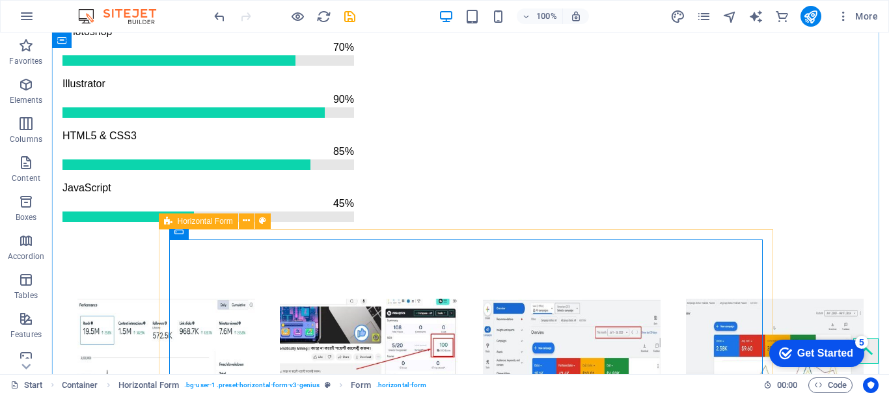
scroll to position [1632, 0]
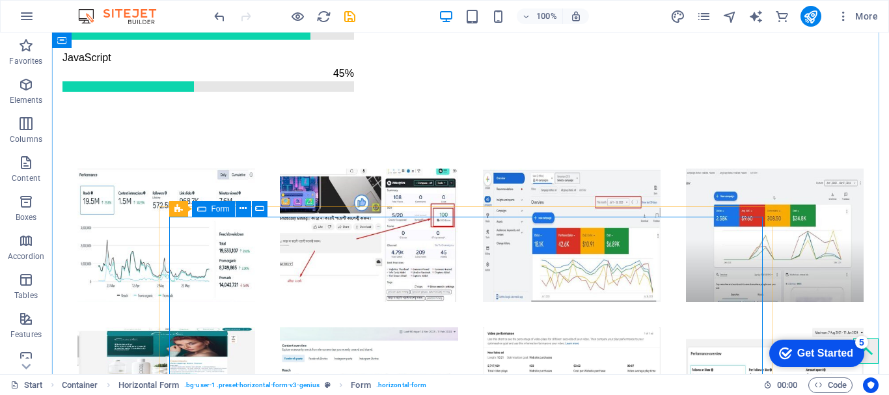
click at [218, 212] on span "Form" at bounding box center [221, 209] width 18 height 8
click at [259, 211] on button at bounding box center [265, 209] width 16 height 16
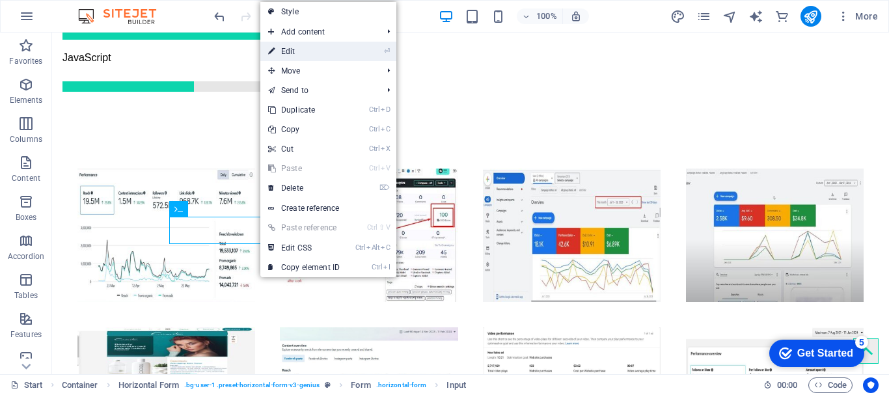
click at [312, 55] on link "⏎ Edit" at bounding box center [303, 52] width 87 height 20
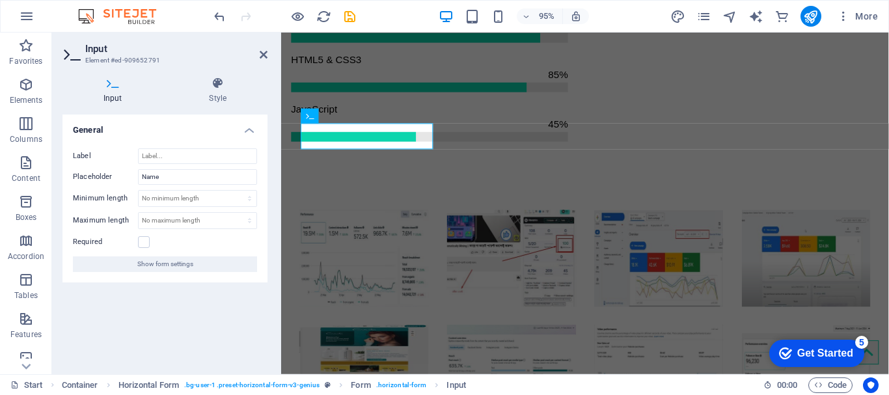
click at [111, 95] on h4 "Input" at bounding box center [115, 90] width 106 height 27
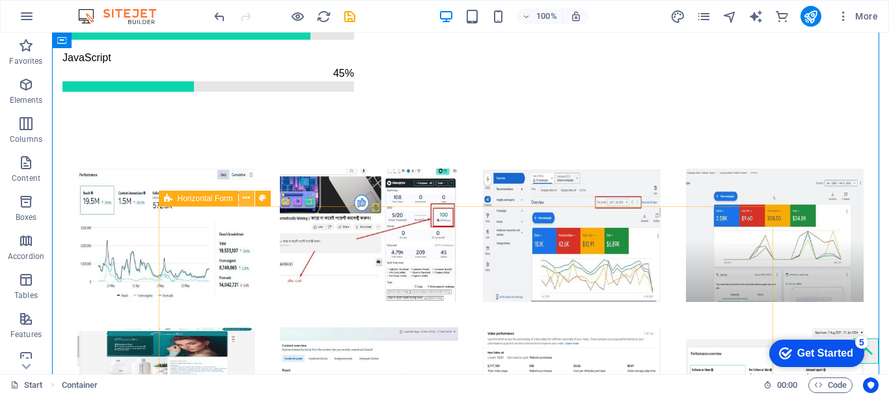
click at [249, 200] on icon at bounding box center [246, 198] width 7 height 14
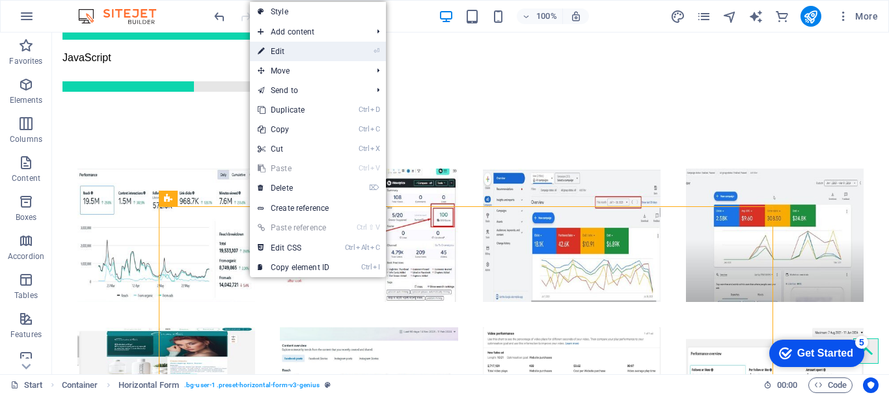
drag, startPoint x: 299, startPoint y: 57, endPoint x: 19, endPoint y: 25, distance: 282.4
click at [299, 57] on link "⏎ Edit" at bounding box center [293, 52] width 87 height 20
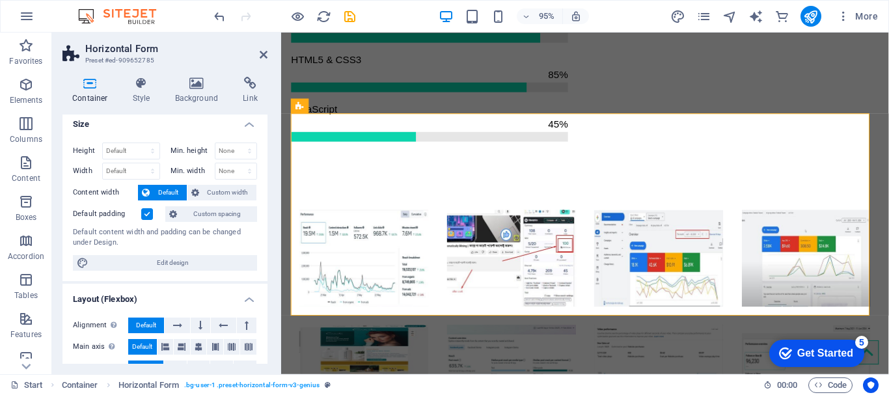
scroll to position [0, 0]
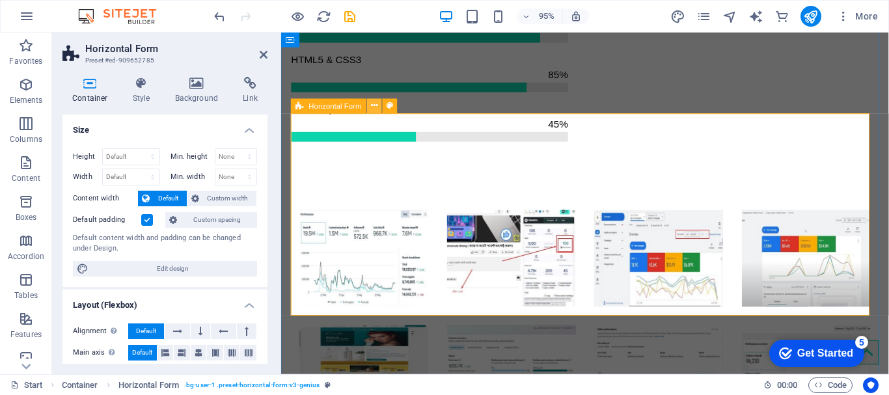
click at [372, 107] on icon at bounding box center [375, 106] width 7 height 13
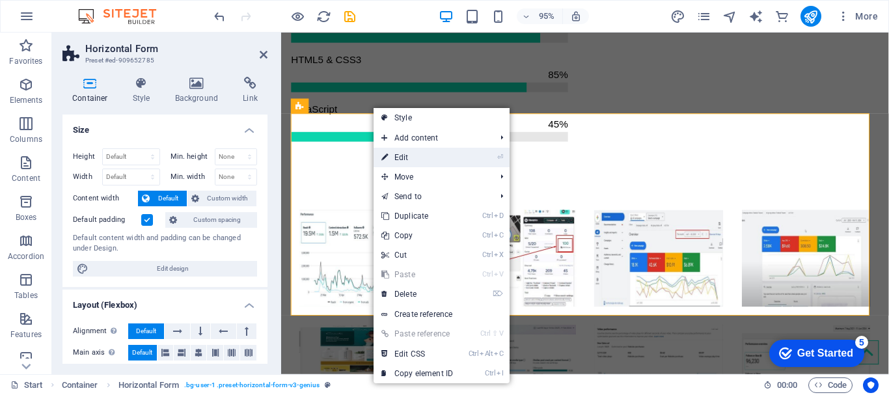
click at [400, 152] on link "⏎ Edit" at bounding box center [417, 158] width 87 height 20
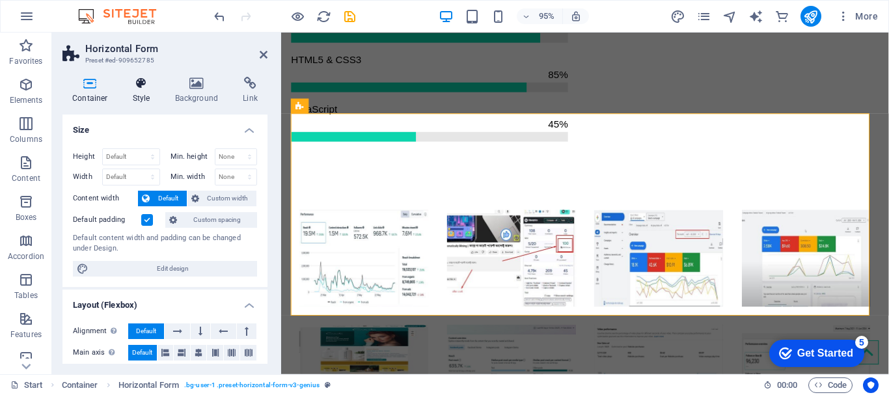
click at [141, 85] on icon at bounding box center [141, 83] width 37 height 13
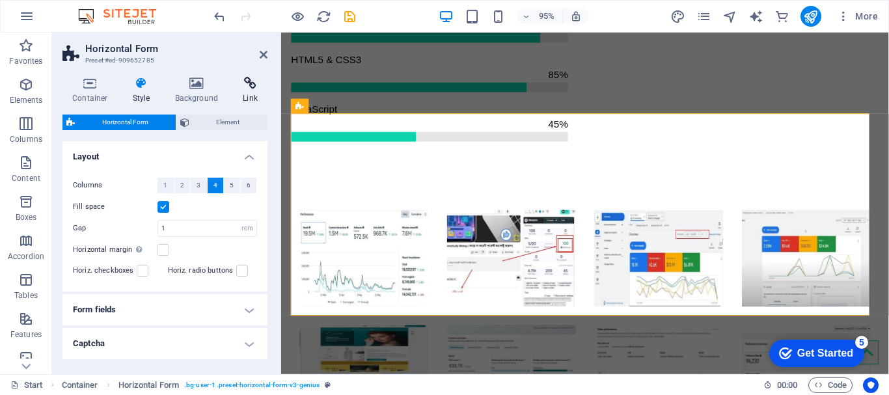
click at [245, 90] on h4 "Link" at bounding box center [250, 90] width 34 height 27
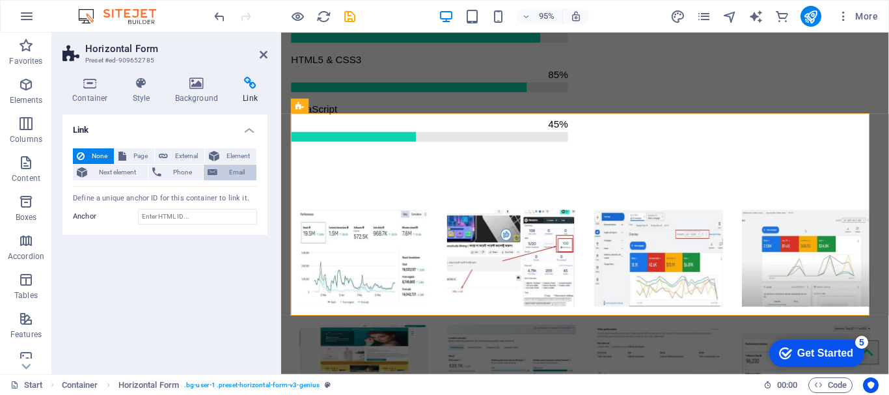
click at [219, 167] on button "Email" at bounding box center [230, 173] width 53 height 16
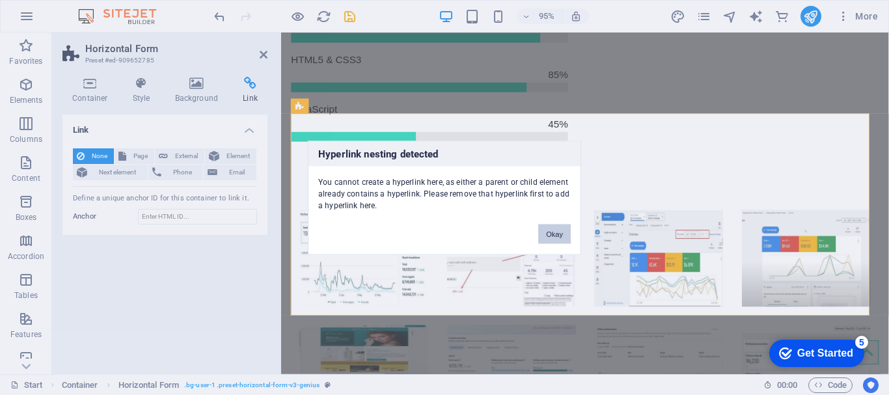
click at [556, 231] on button "Okay" at bounding box center [554, 234] width 33 height 20
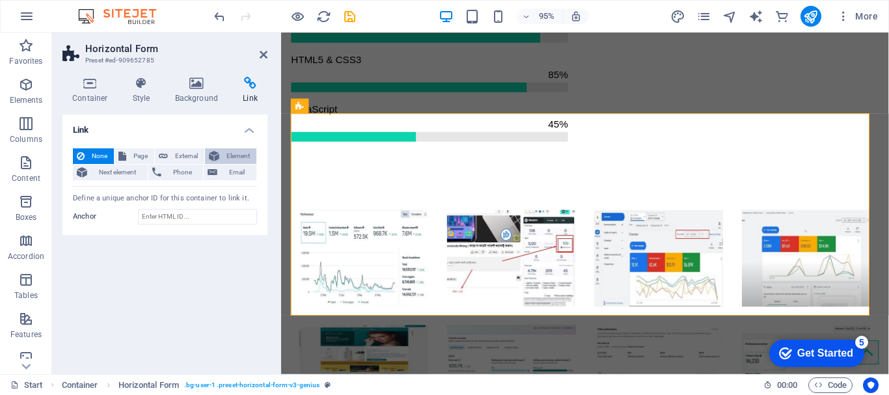
click at [234, 157] on span "Element" at bounding box center [237, 156] width 29 height 16
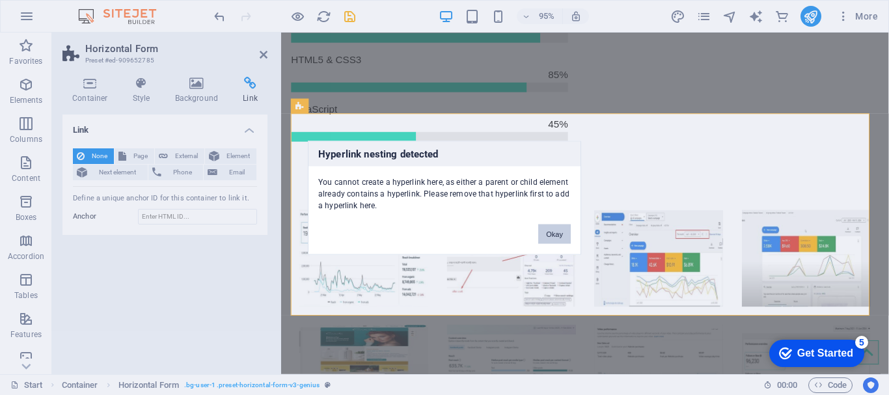
click at [556, 228] on button "Okay" at bounding box center [554, 234] width 33 height 20
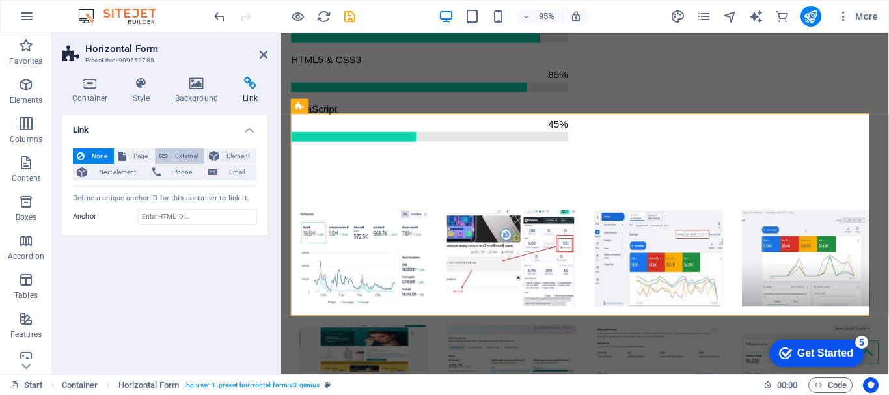
click at [184, 152] on span "External" at bounding box center [186, 156] width 29 height 16
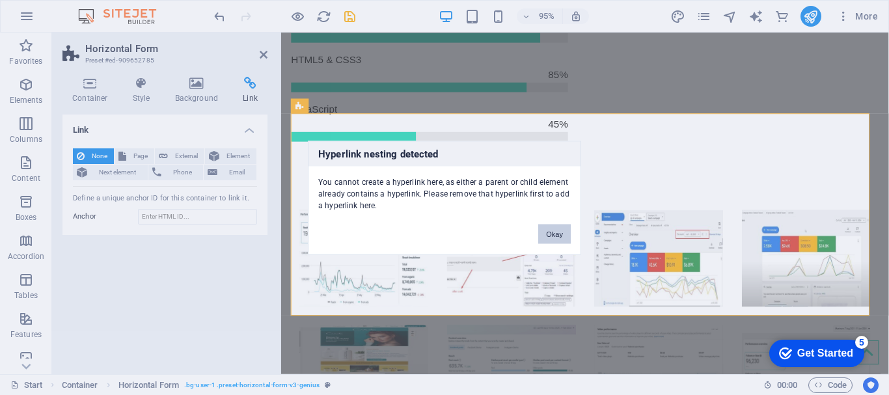
click at [549, 232] on button "Okay" at bounding box center [554, 234] width 33 height 20
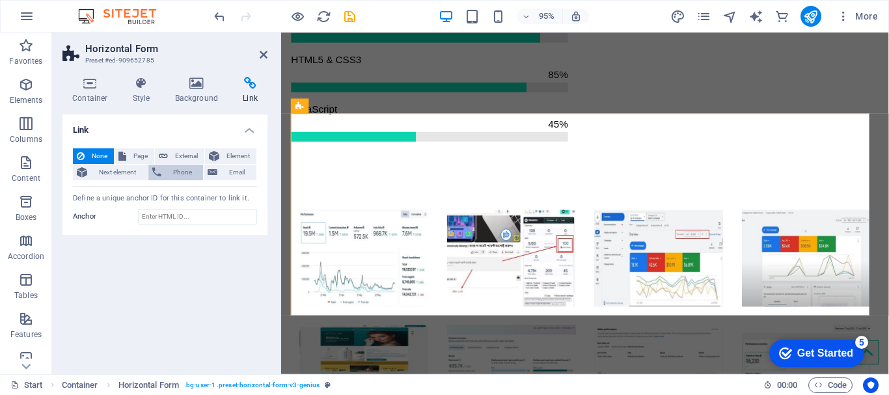
click at [152, 177] on button "Phone" at bounding box center [175, 173] width 55 height 16
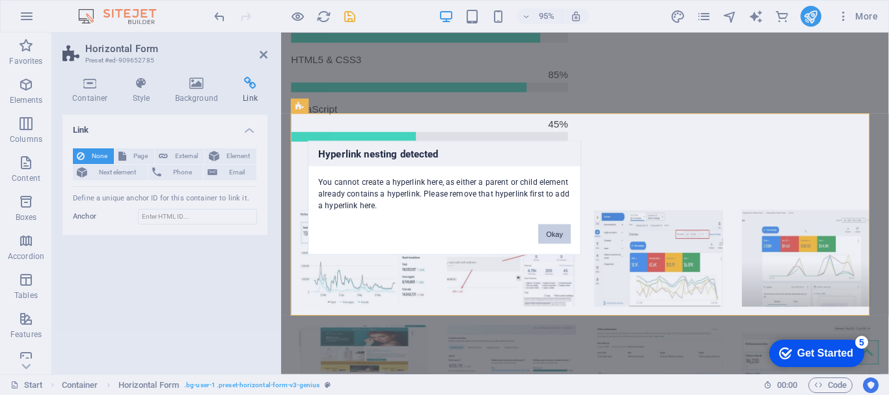
click at [556, 234] on button "Okay" at bounding box center [554, 234] width 33 height 20
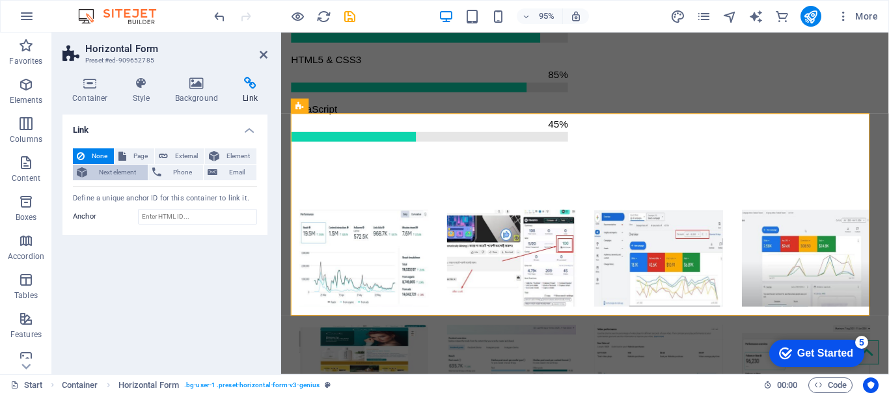
click at [119, 175] on span "Next element" at bounding box center [117, 173] width 53 height 16
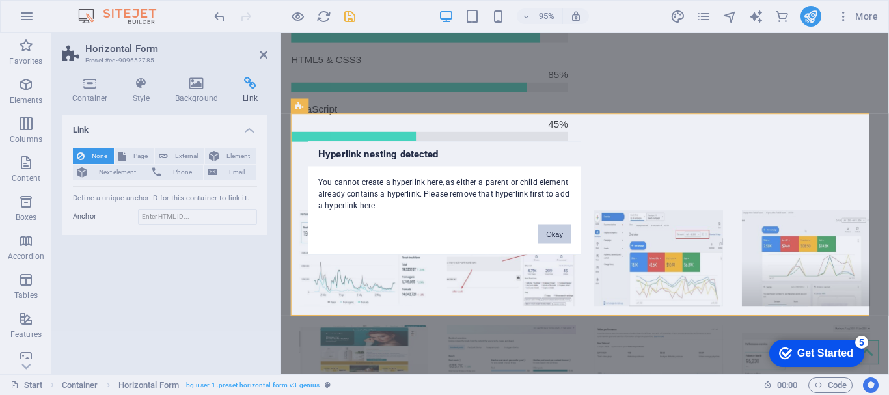
click at [549, 234] on button "Okay" at bounding box center [554, 234] width 33 height 20
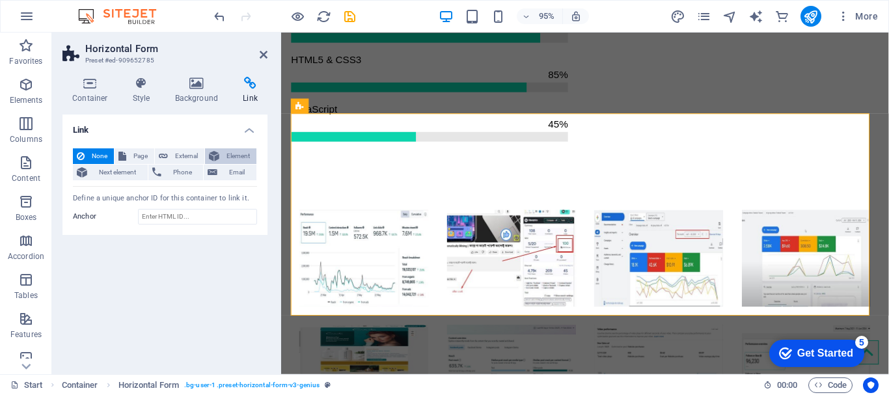
click at [227, 161] on span "Element" at bounding box center [237, 156] width 29 height 16
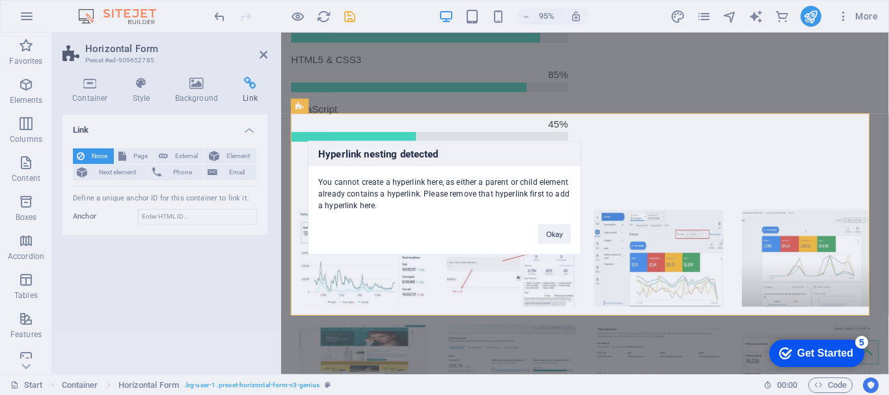
click at [135, 152] on div "Hyperlink nesting detected You cannot create a hyperlink here, as either a pare…" at bounding box center [444, 197] width 889 height 395
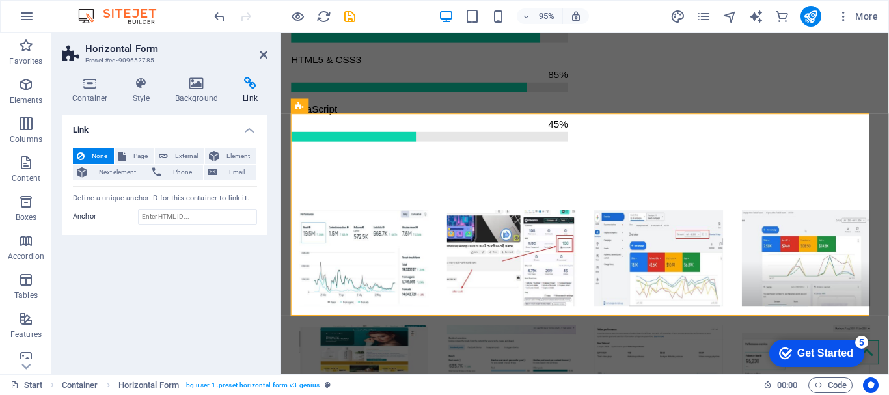
click at [153, 233] on div "None Page External Element Next element Phone Email Page Start Subpage Legal No…" at bounding box center [164, 187] width 205 height 98
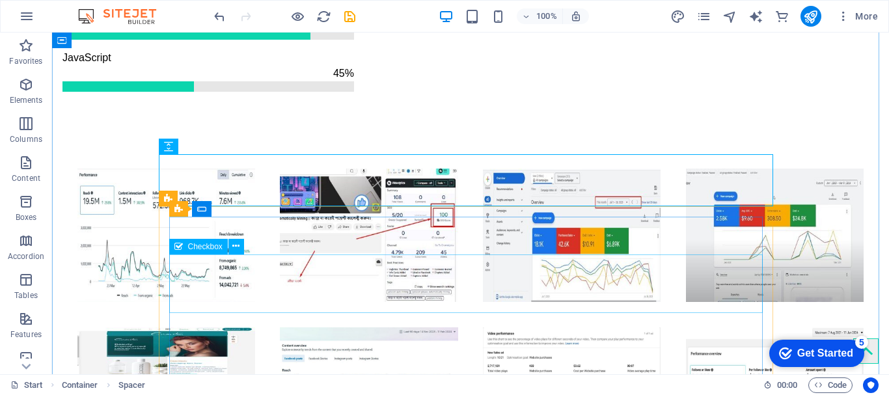
scroll to position [1697, 0]
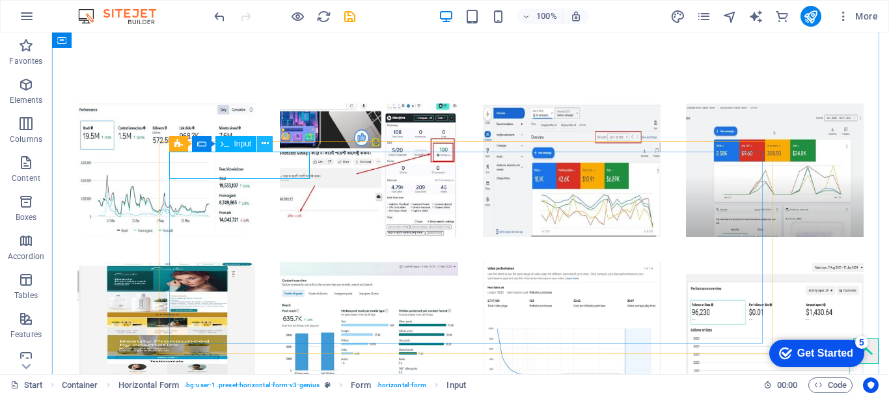
click at [268, 142] on icon at bounding box center [265, 144] width 7 height 14
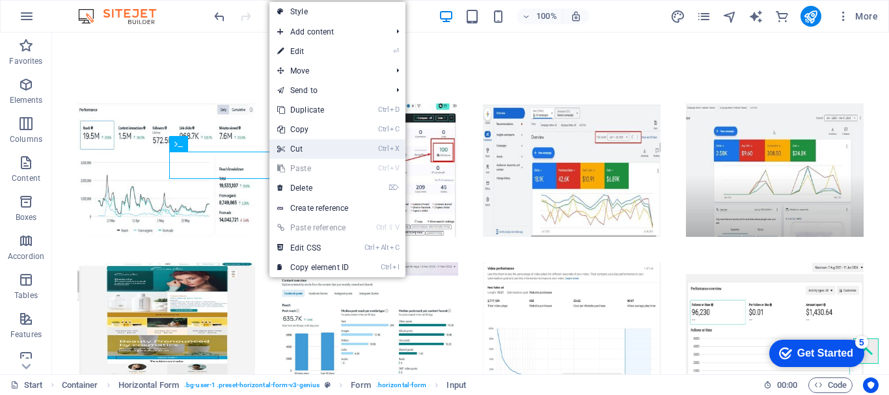
click at [310, 148] on link "Ctrl X Cut" at bounding box center [312, 149] width 87 height 20
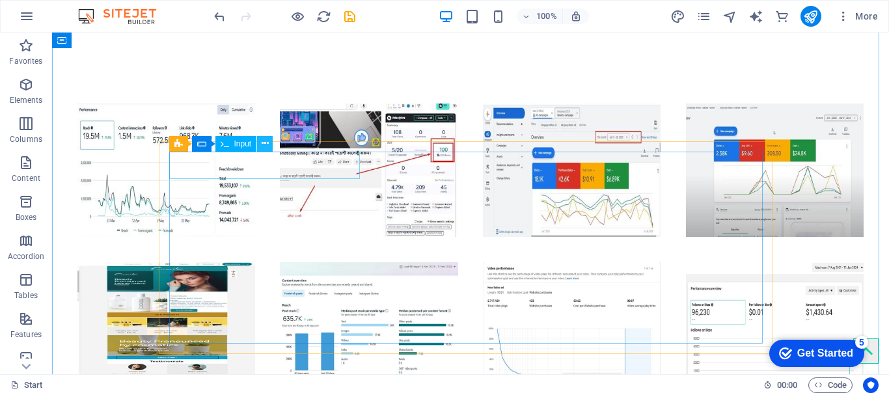
click at [262, 146] on icon at bounding box center [265, 144] width 7 height 14
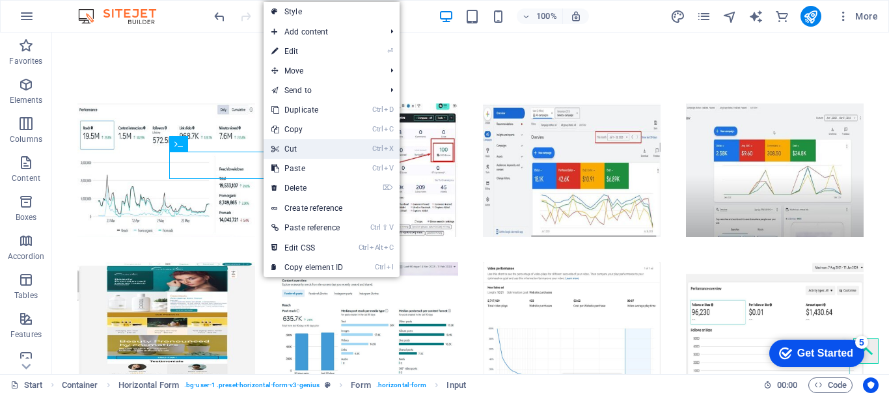
click at [292, 150] on link "Ctrl X Cut" at bounding box center [307, 149] width 87 height 20
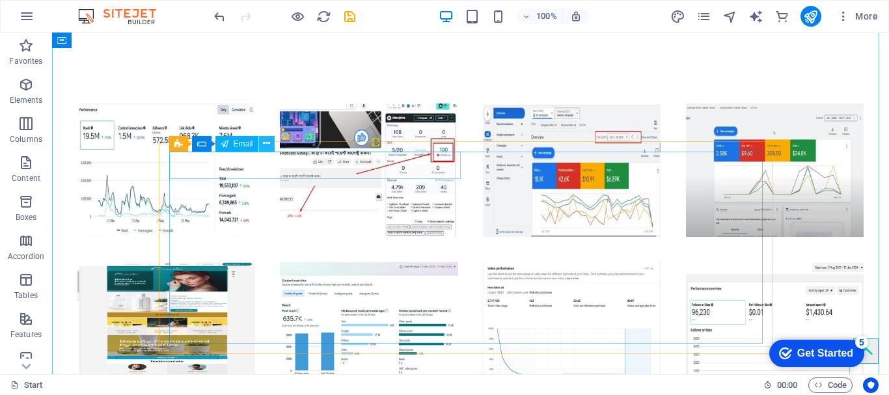
click at [266, 144] on icon at bounding box center [266, 144] width 7 height 14
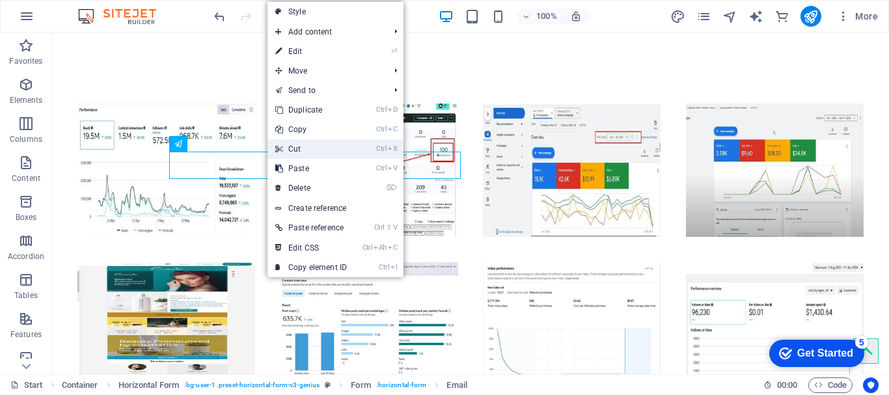
click at [295, 151] on link "Ctrl X Cut" at bounding box center [310, 149] width 87 height 20
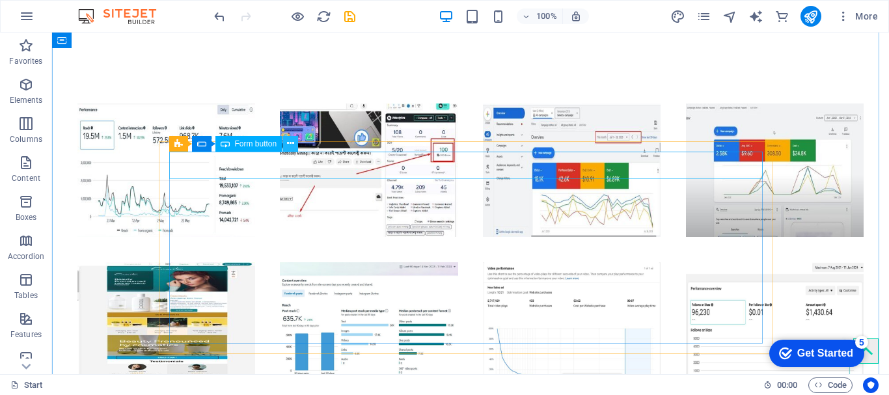
click at [287, 146] on icon at bounding box center [290, 144] width 7 height 14
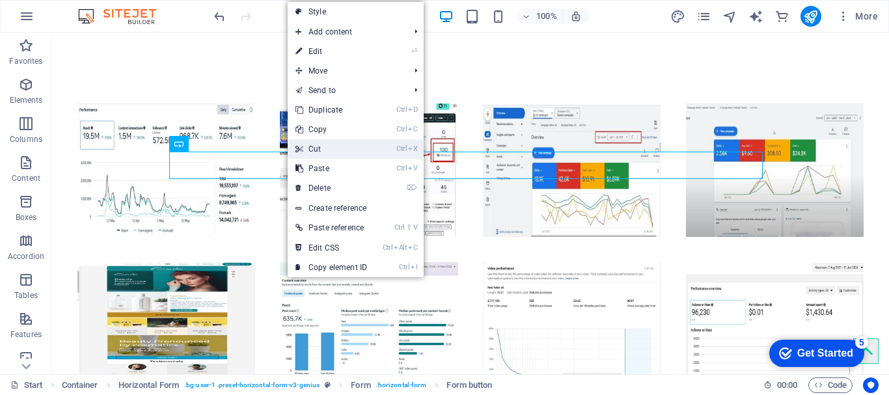
click at [317, 148] on link "Ctrl X Cut" at bounding box center [331, 149] width 87 height 20
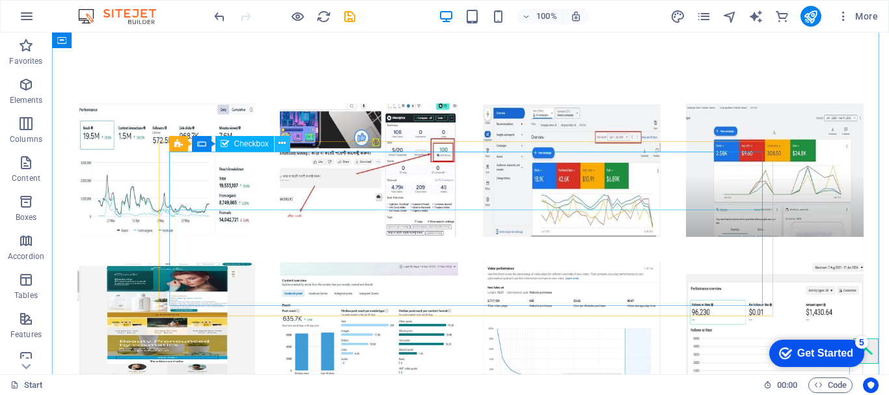
click at [286, 143] on button at bounding box center [283, 144] width 16 height 16
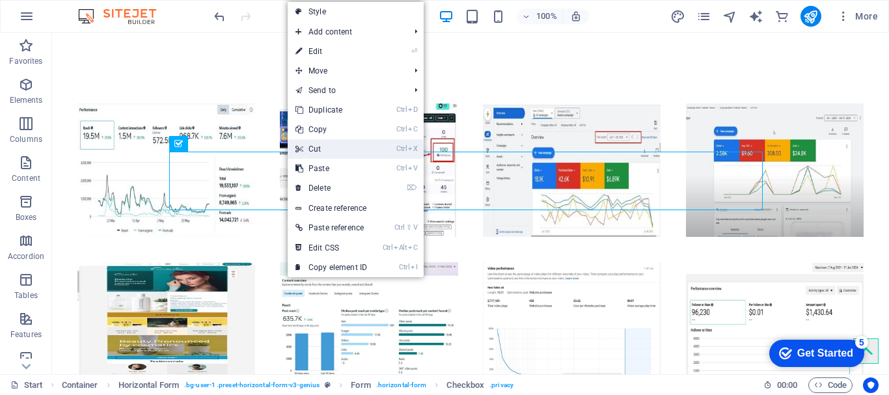
click at [320, 156] on link "Ctrl X Cut" at bounding box center [331, 149] width 87 height 20
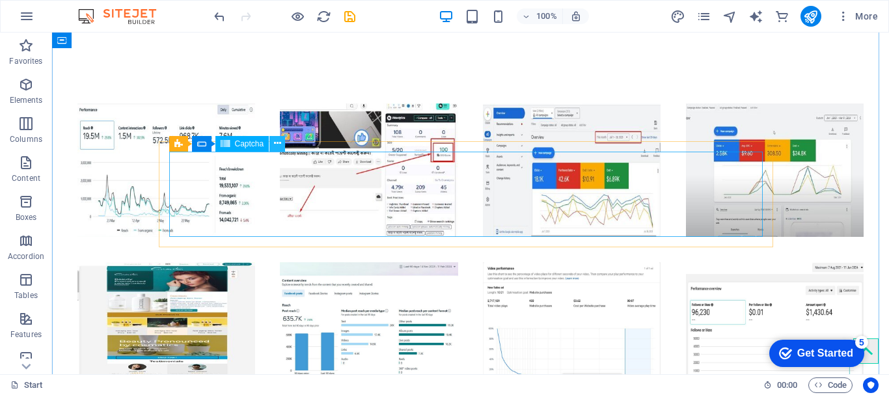
click at [280, 148] on icon at bounding box center [277, 144] width 7 height 14
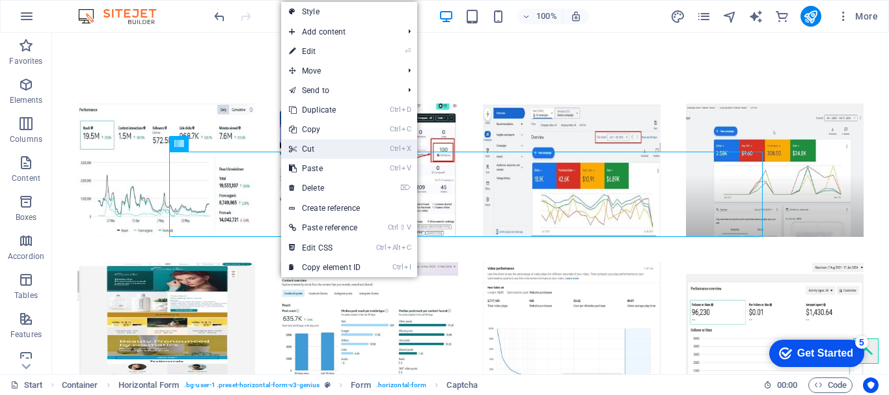
click at [308, 153] on link "Ctrl X Cut" at bounding box center [324, 149] width 87 height 20
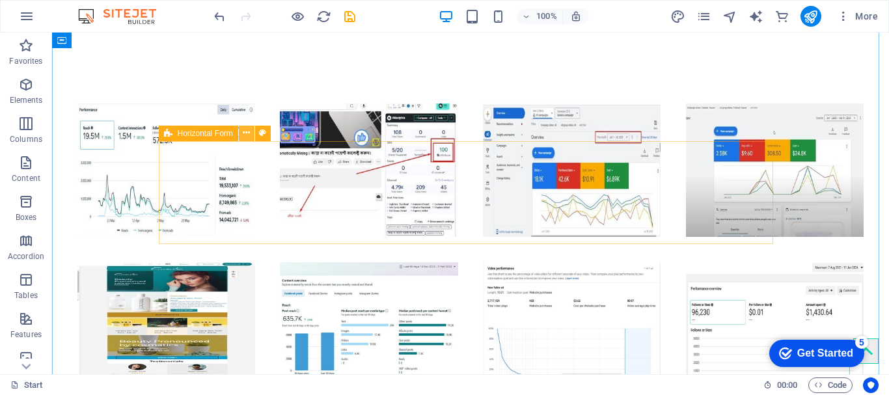
click at [247, 137] on icon at bounding box center [246, 133] width 7 height 14
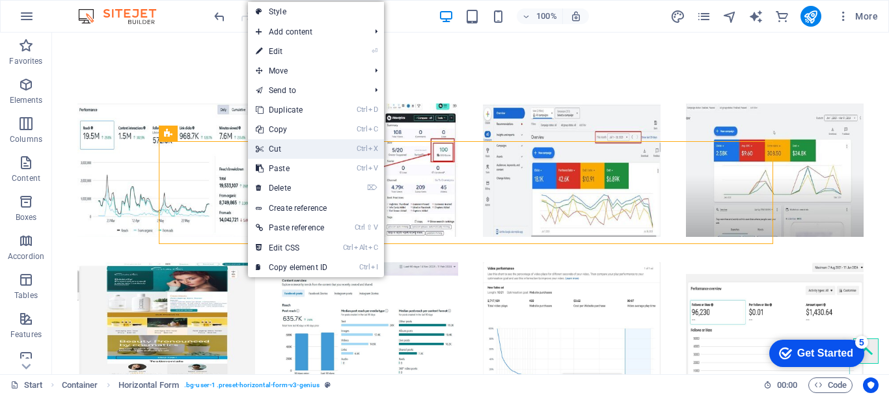
click at [273, 152] on link "Ctrl X Cut" at bounding box center [291, 149] width 87 height 20
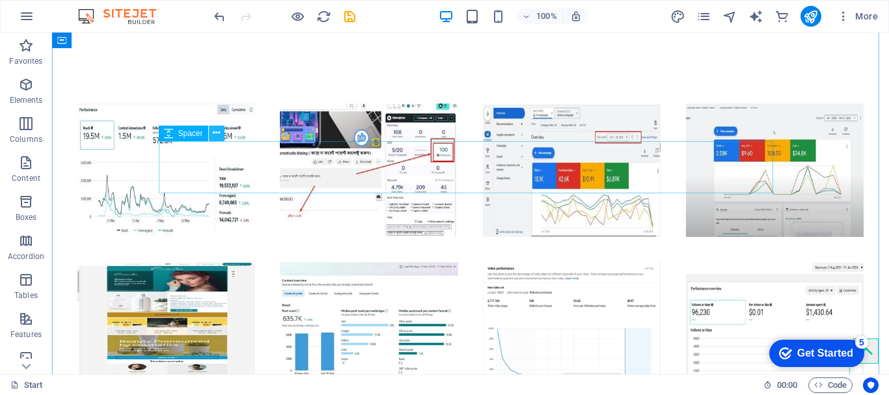
click at [220, 136] on icon at bounding box center [216, 133] width 7 height 14
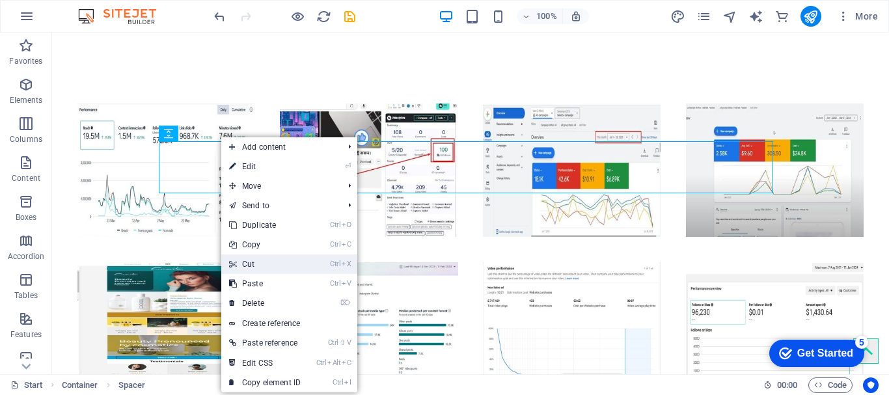
click at [264, 266] on link "Ctrl X Cut" at bounding box center [264, 264] width 87 height 20
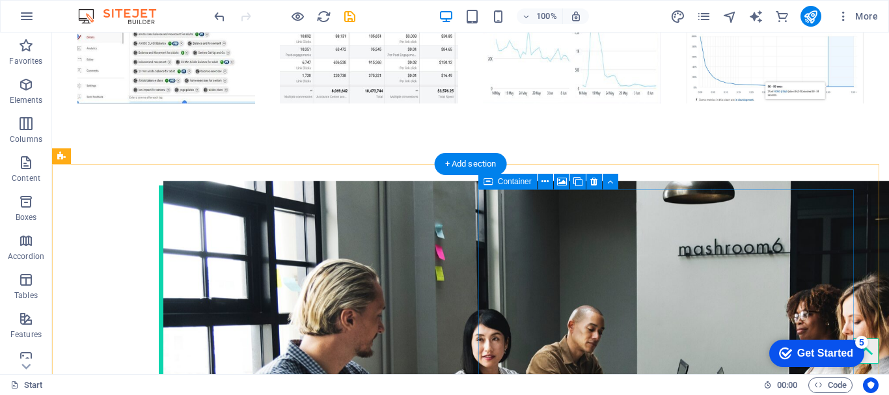
scroll to position [2148, 0]
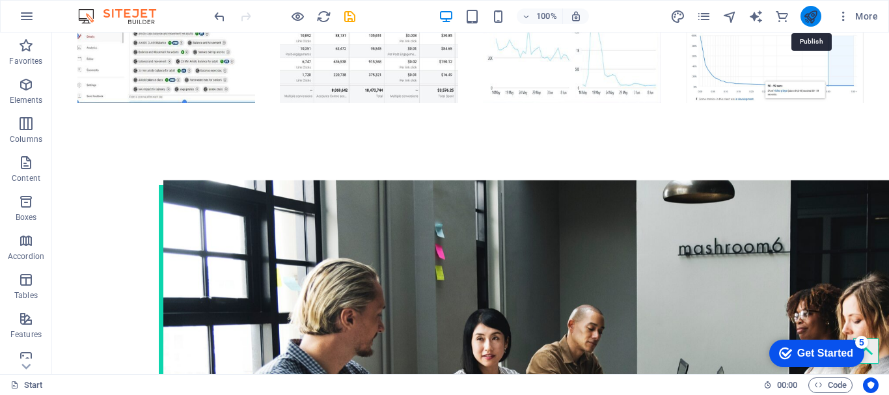
click at [812, 17] on icon "publish" at bounding box center [810, 16] width 15 height 15
